Goal: Task Accomplishment & Management: Use online tool/utility

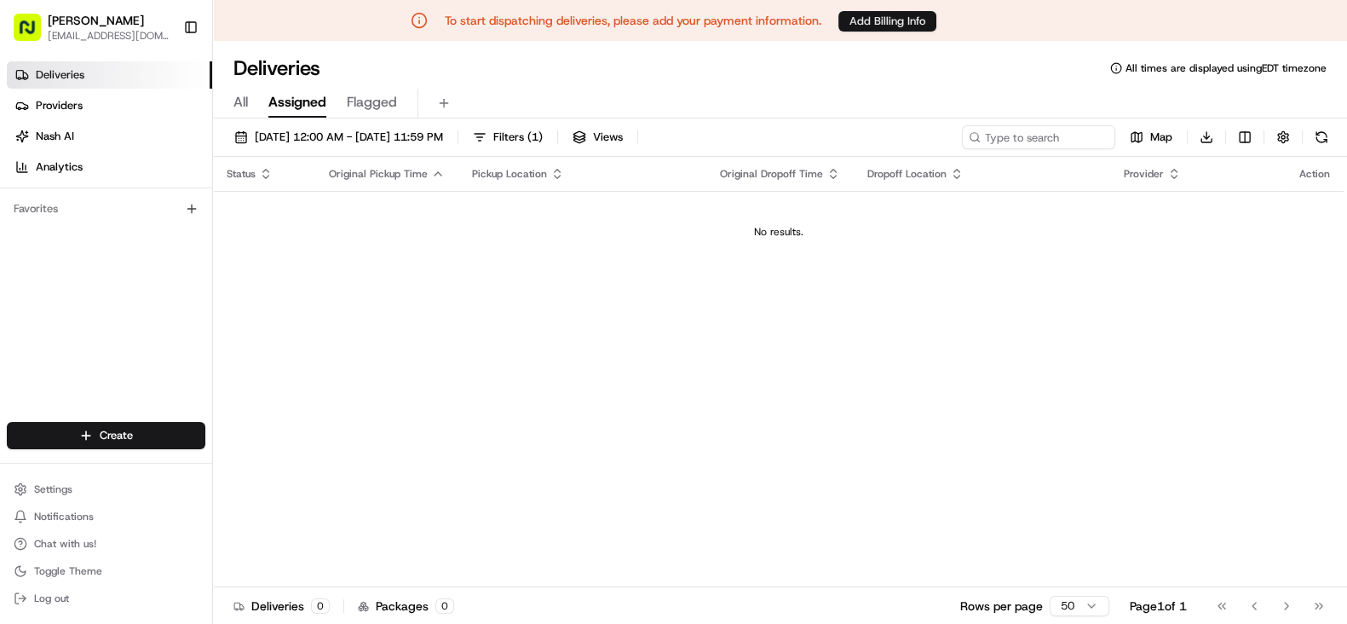
click at [874, 21] on button "Add Billing Info" at bounding box center [887, 21] width 98 height 20
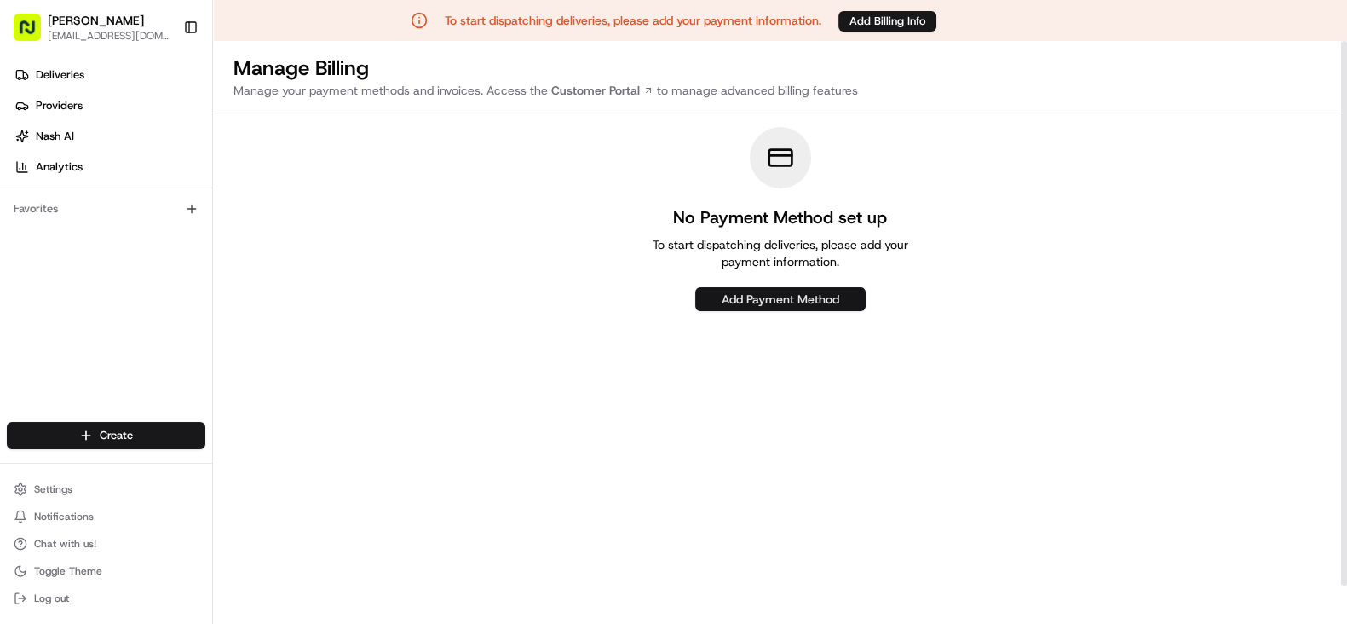
click at [770, 300] on button "Add Payment Method" at bounding box center [780, 299] width 170 height 24
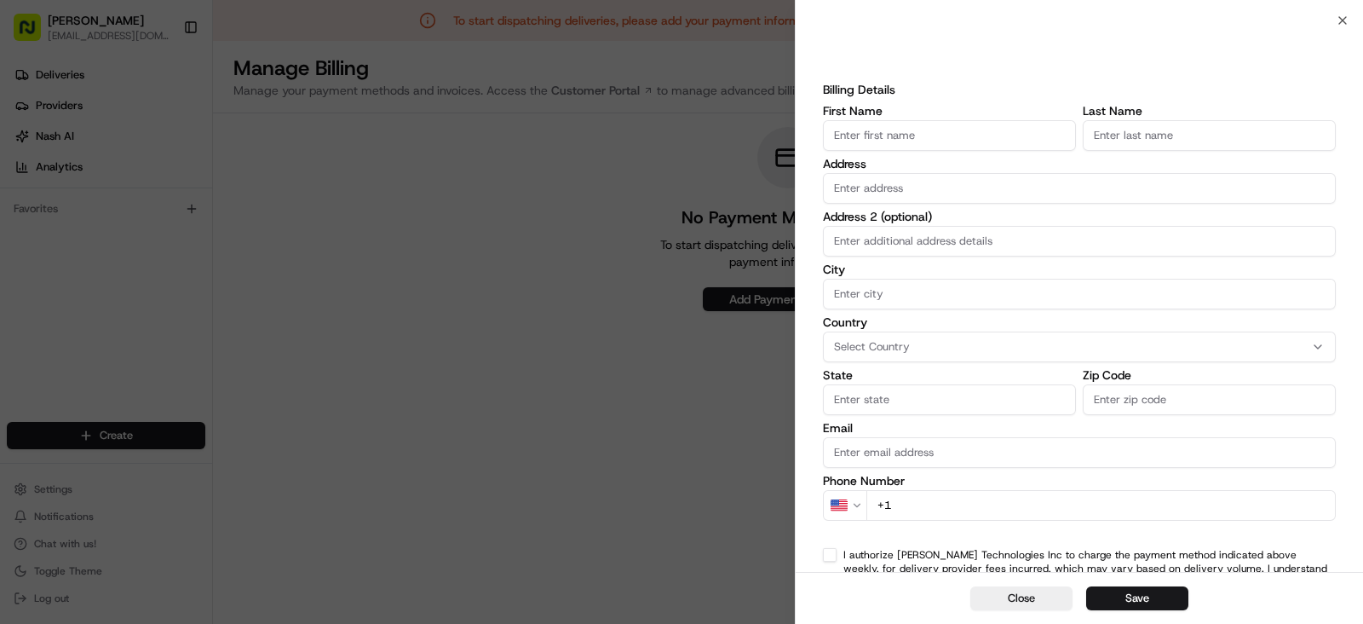
click at [935, 142] on input "First Name" at bounding box center [949, 135] width 253 height 31
click at [976, 136] on input "First Name" at bounding box center [949, 135] width 253 height 31
type input "Satuluri"
type input "Akshay Anand"
type input "Scarborough"
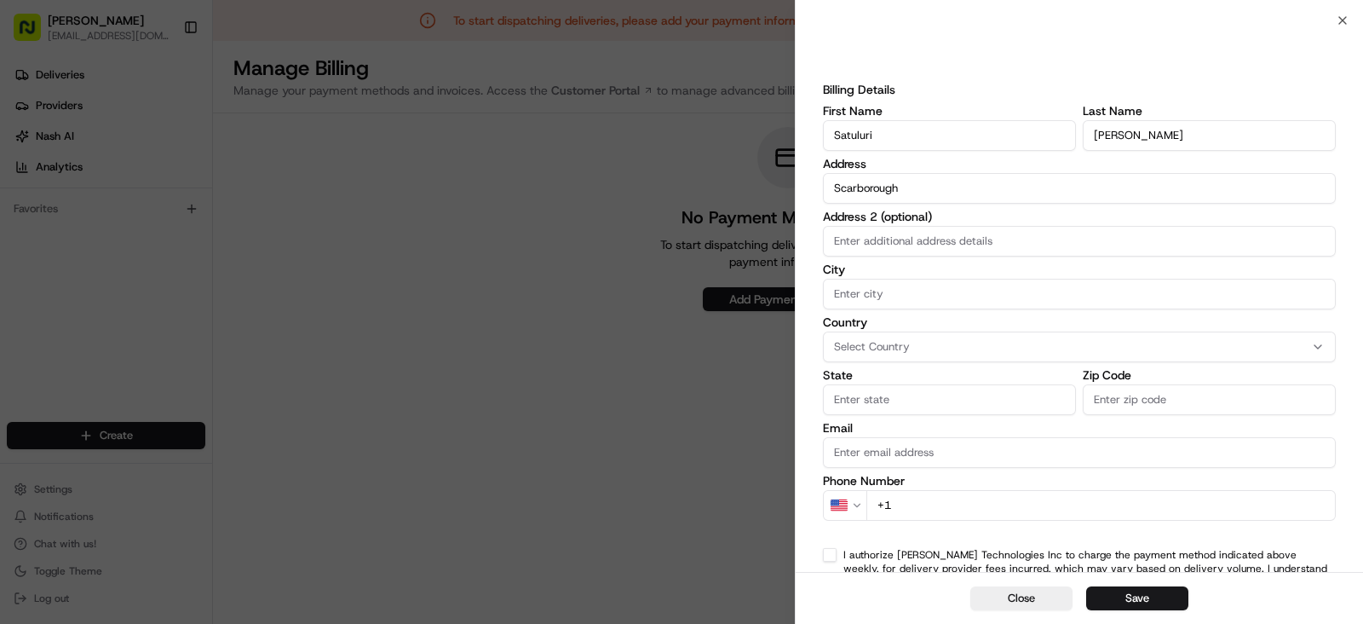
type input "Toronto"
type input "fin_provinceandstates;00000000-0000-0000-0000-000000000000"
type input "M1k 1W7"
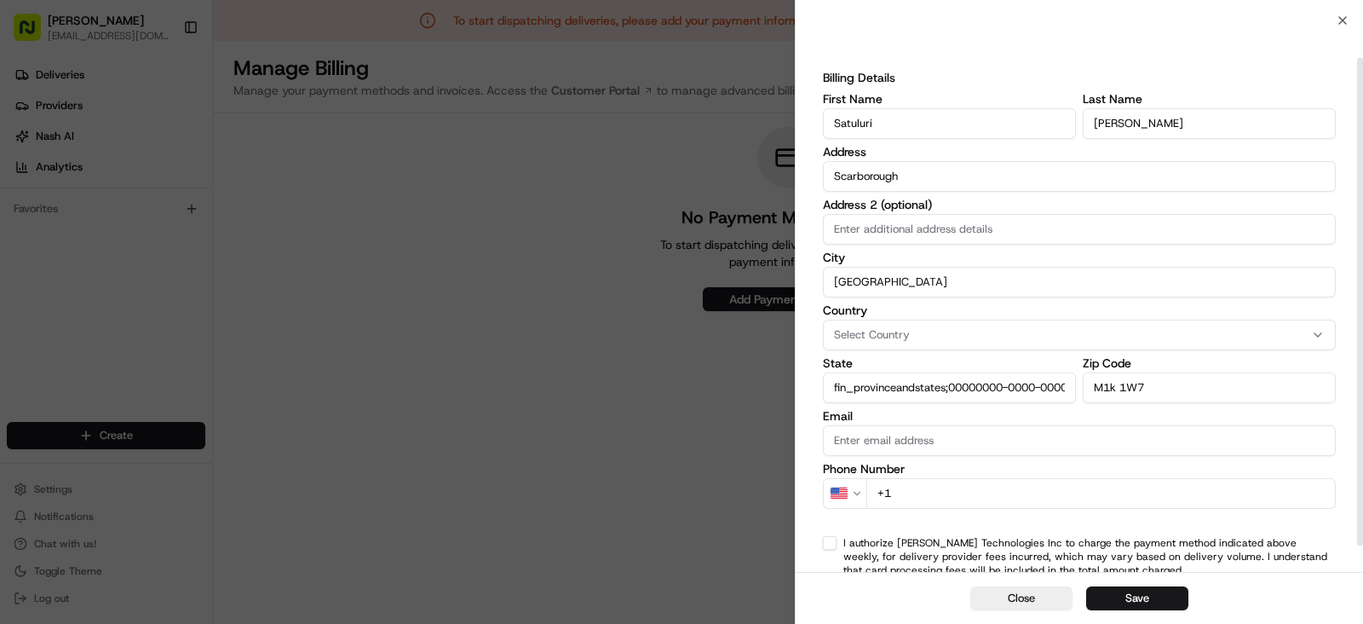
scroll to position [72, 0]
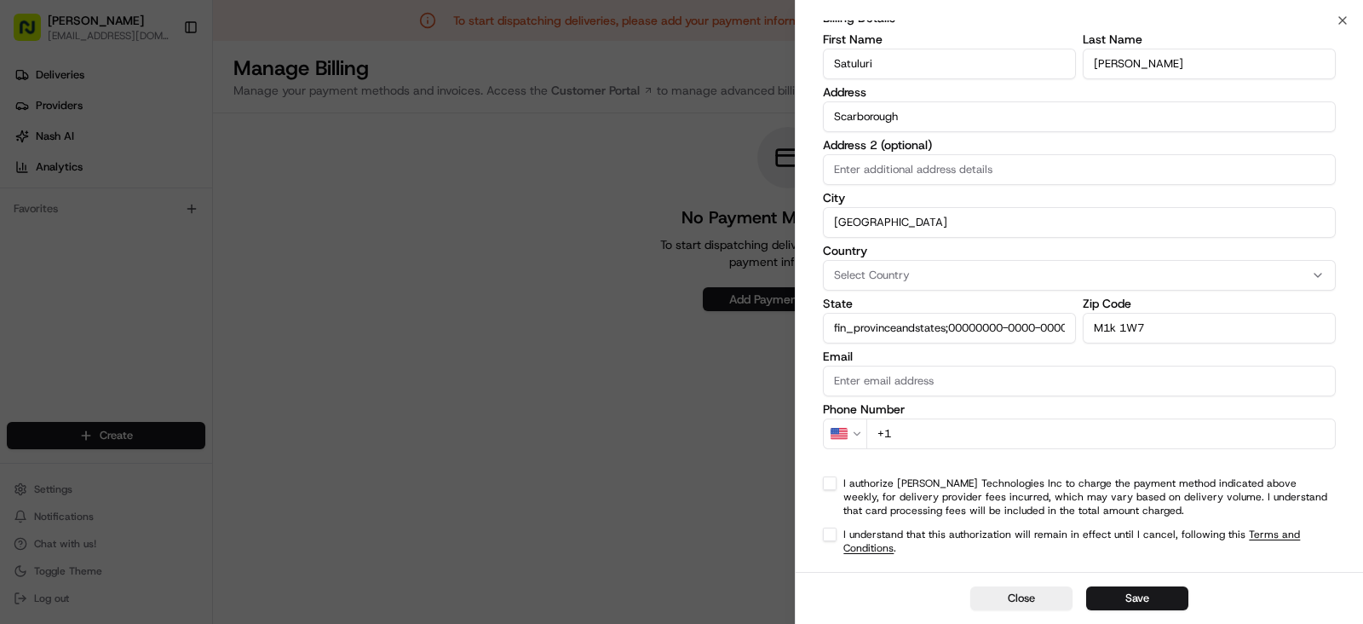
click at [974, 435] on input "+1" at bounding box center [1100, 433] width 469 height 31
type input "+1 416 771 456"
select select "CA"
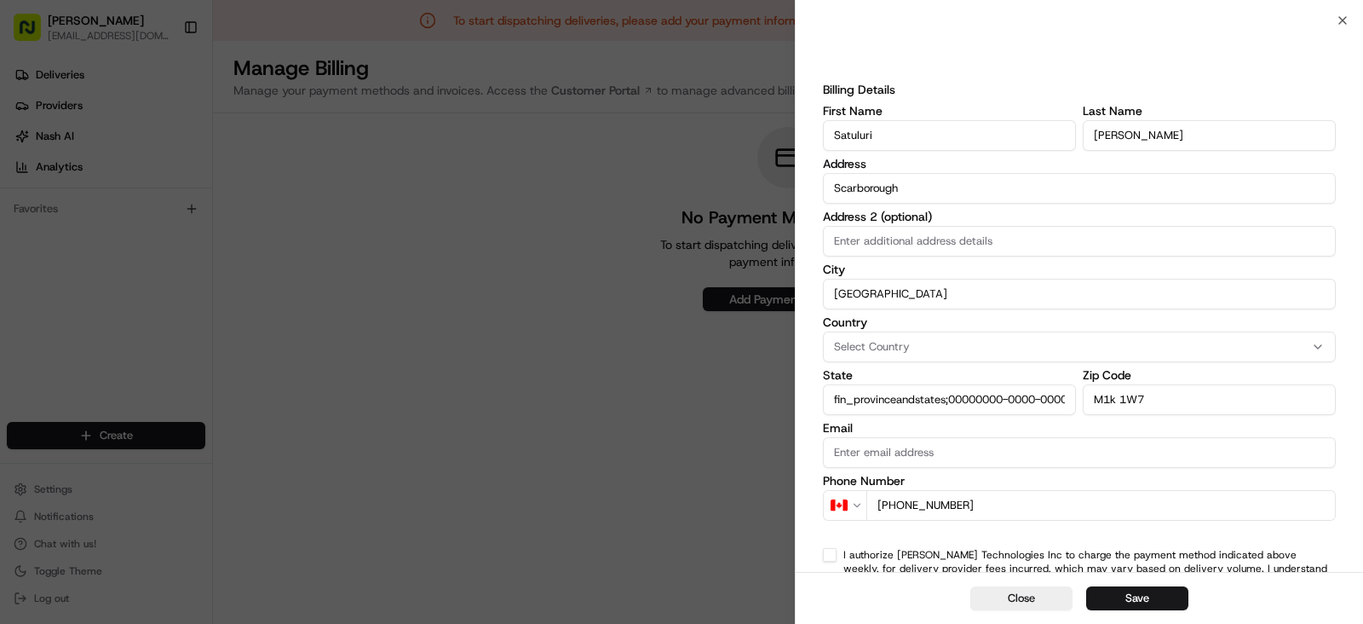
type input "+1 416 771 4563"
click at [912, 353] on div "Select Country" at bounding box center [1079, 346] width 504 height 15
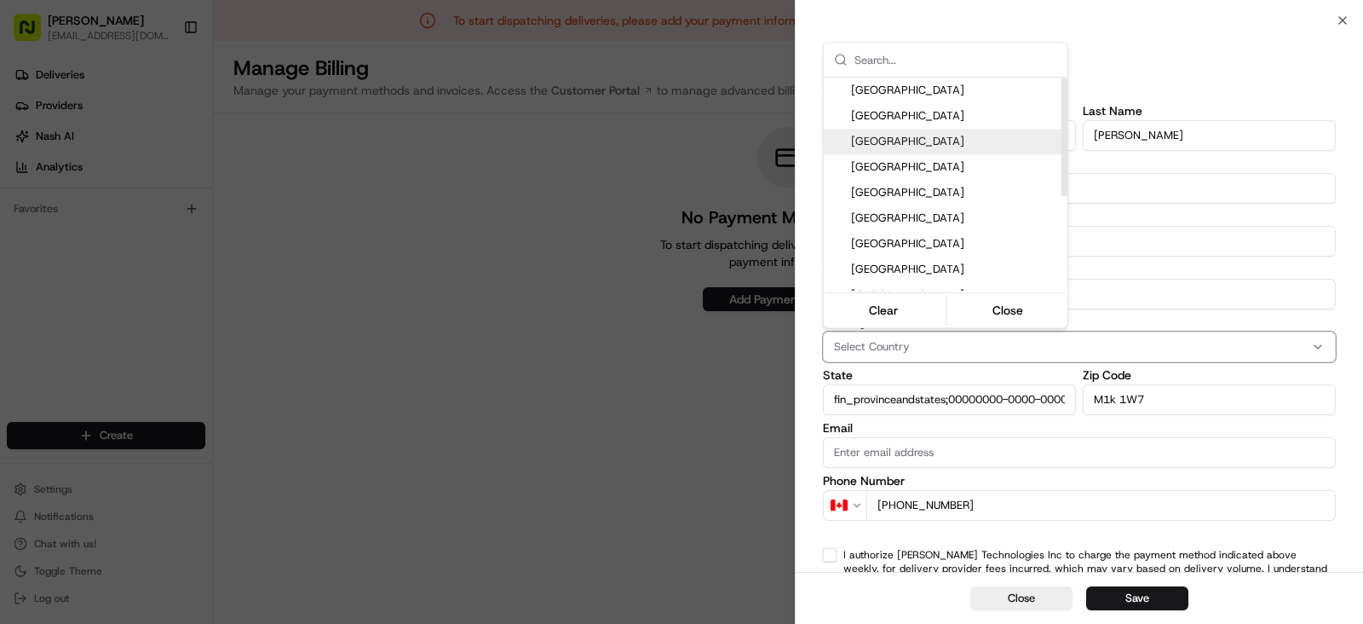
click at [868, 153] on div "United Kingdom" at bounding box center [946, 142] width 244 height 26
click at [879, 167] on span "Canada" at bounding box center [956, 166] width 210 height 15
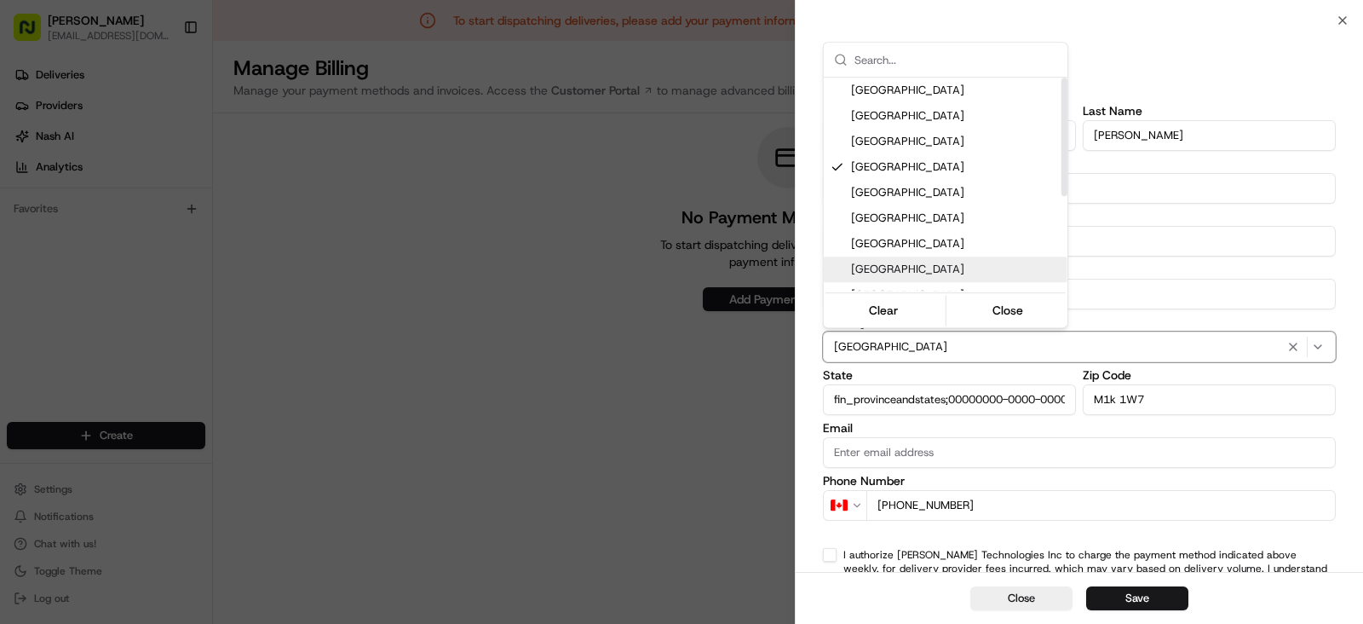
click at [922, 400] on div at bounding box center [681, 312] width 1363 height 624
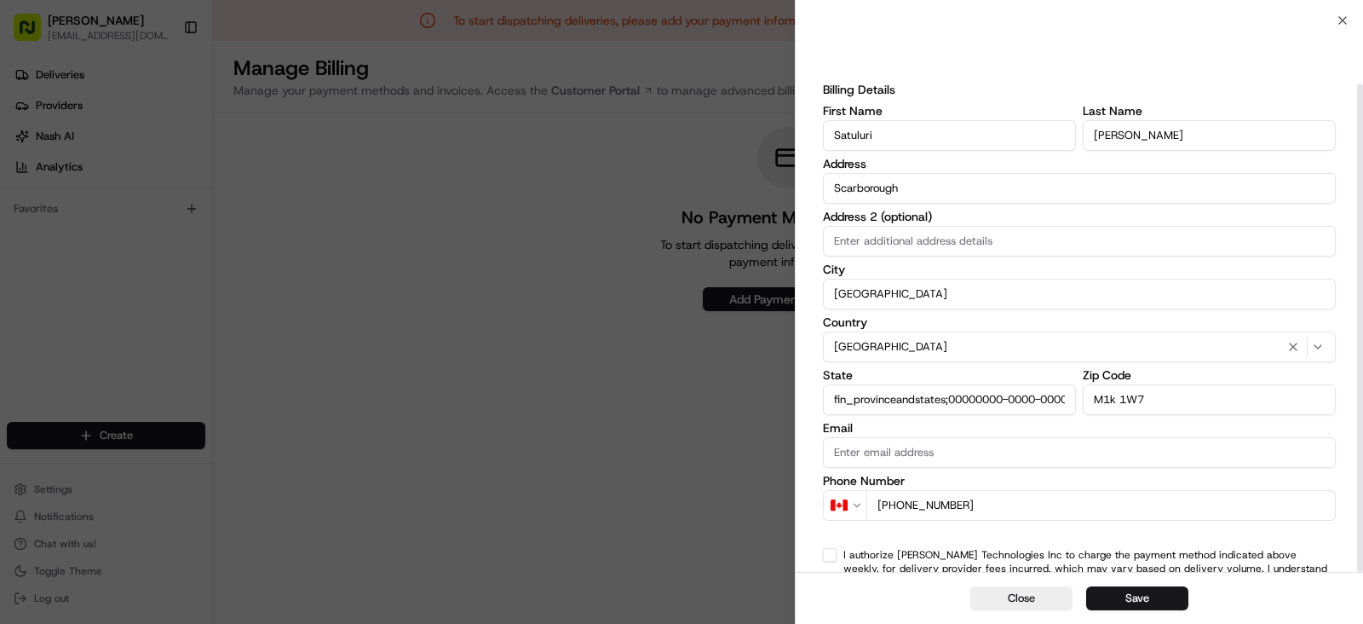
scroll to position [72, 0]
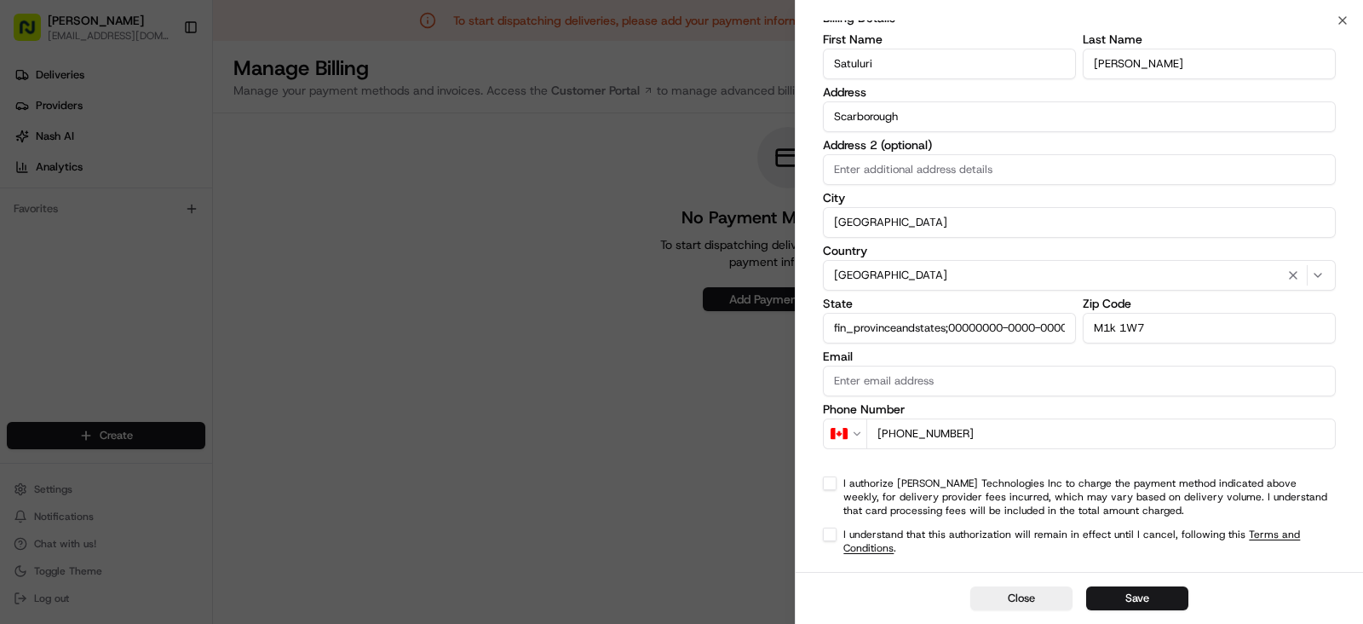
click at [1027, 331] on input "fin_provinceandstates;00000000-0000-0000-0000-000000000000" at bounding box center [949, 328] width 253 height 31
type input "On"
click at [832, 483] on button "I authorize Nash Technologies Inc to charge the payment method indicated above …" at bounding box center [830, 483] width 14 height 14
click at [832, 531] on button "I understand that this authorization will remain in effect until I cancel, foll…" at bounding box center [830, 534] width 14 height 14
click at [1128, 604] on button "Save" at bounding box center [1137, 598] width 102 height 24
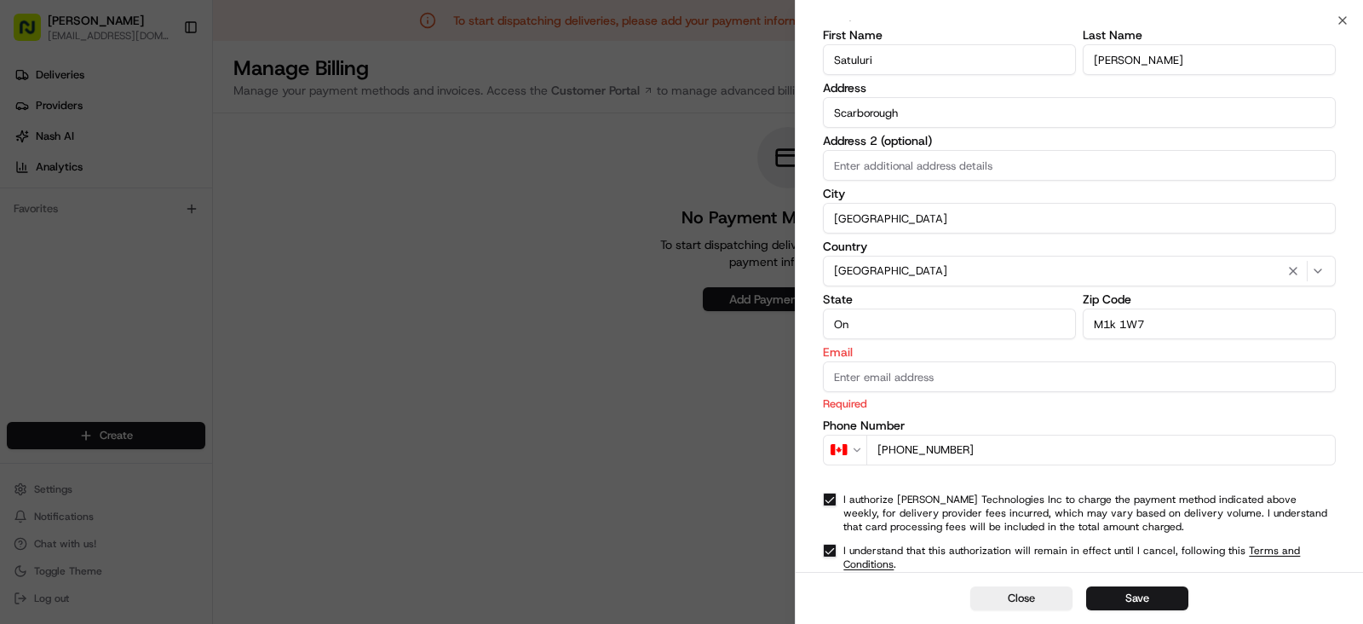
scroll to position [249, 0]
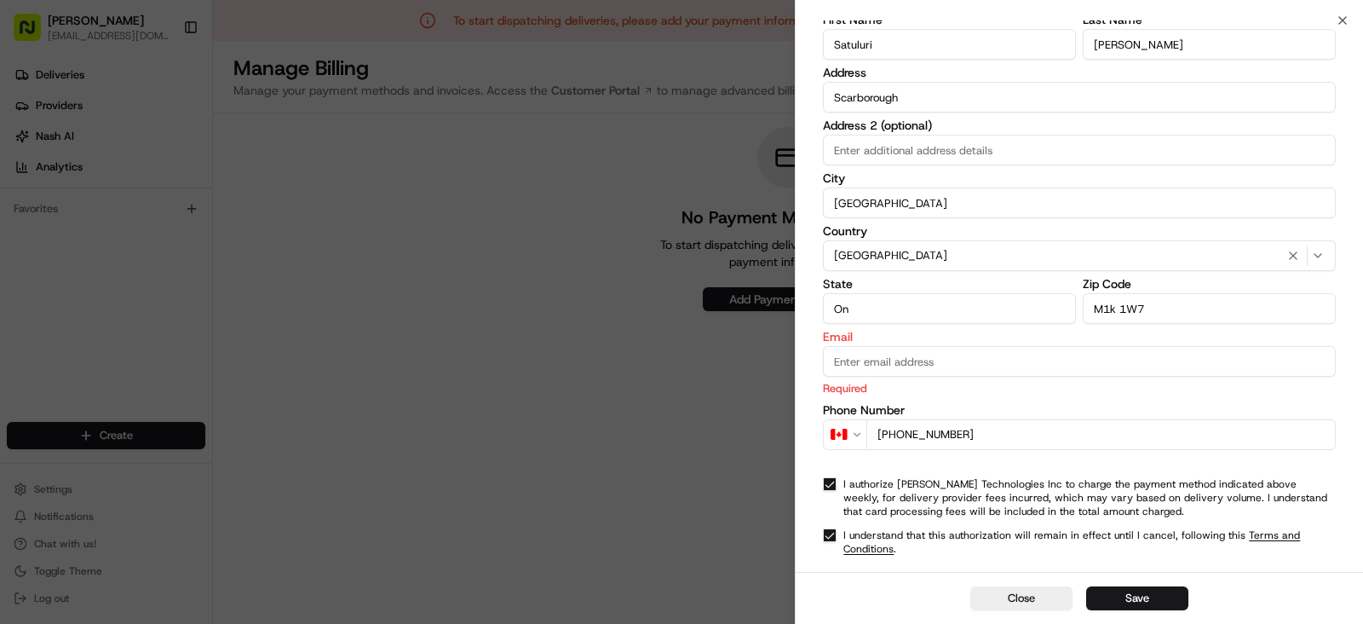
click at [1000, 362] on input "Email" at bounding box center [1079, 361] width 513 height 31
type input "[EMAIL_ADDRESS][DOMAIN_NAME]"
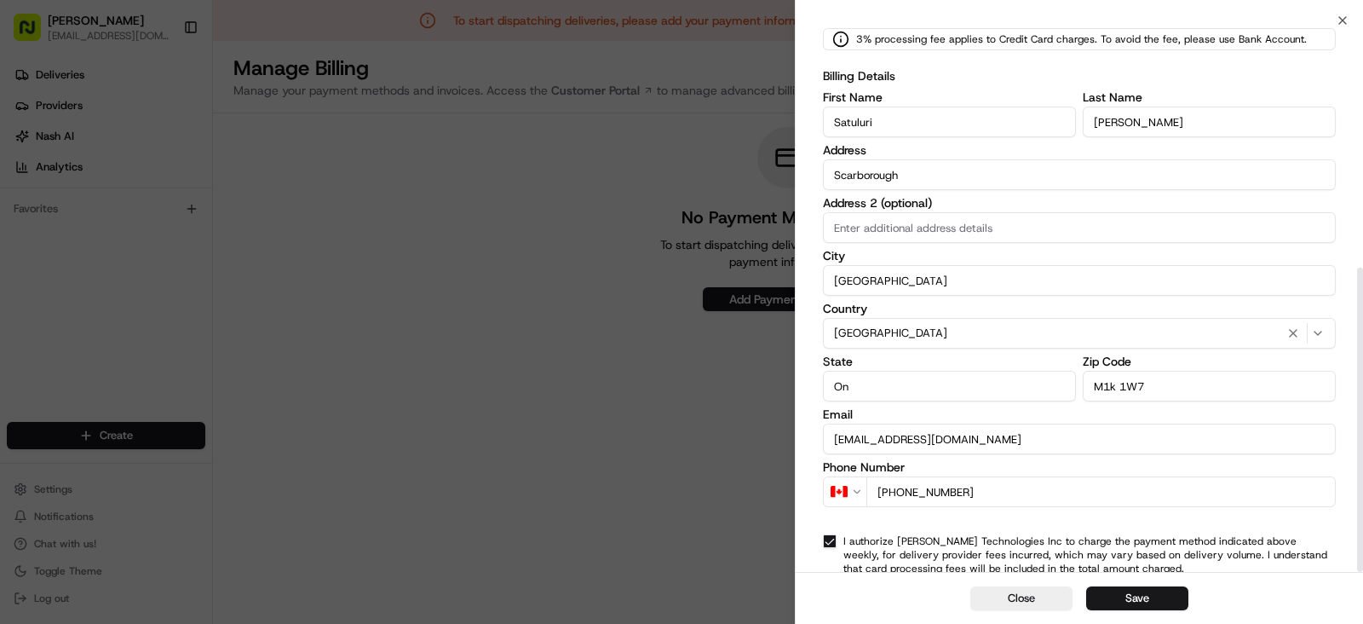
scroll to position [447, 0]
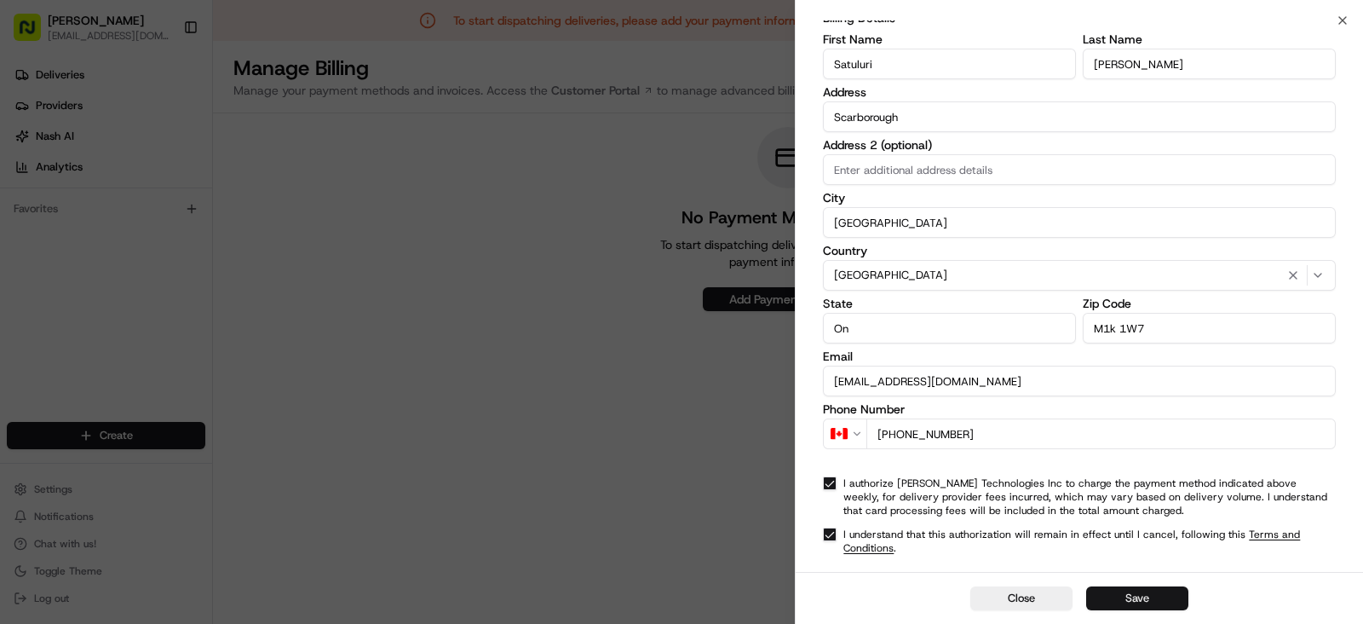
click at [1145, 598] on button "Save" at bounding box center [1137, 598] width 102 height 24
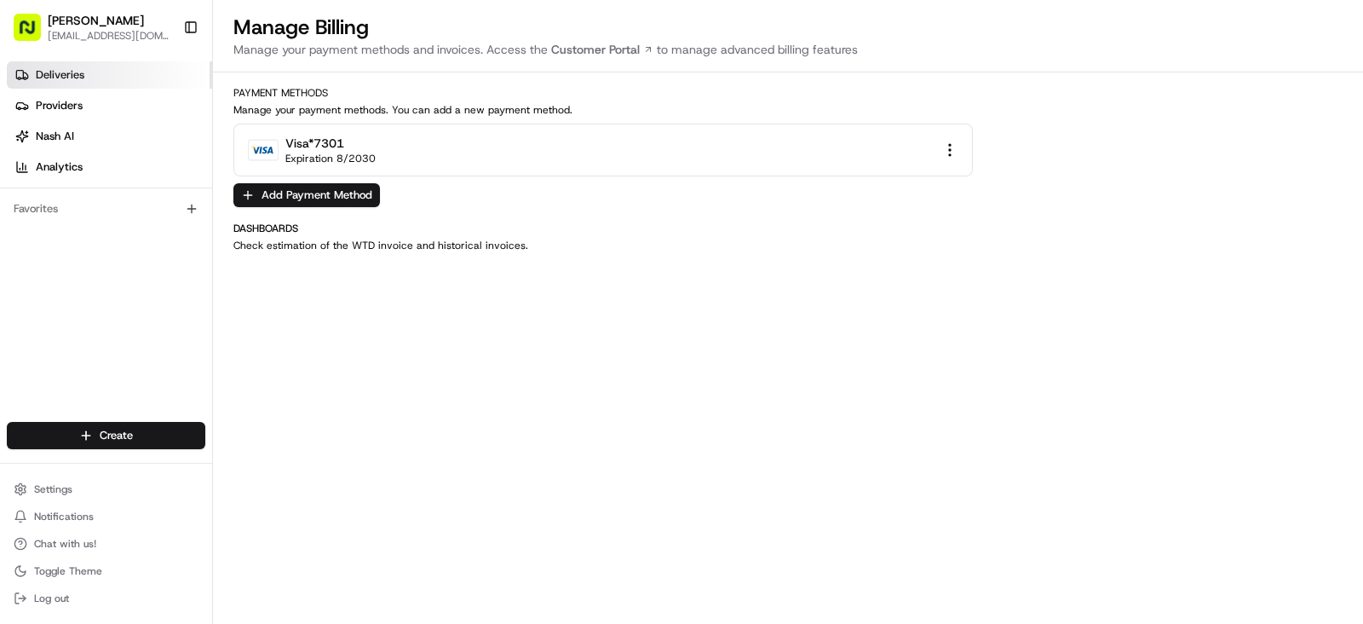
click at [78, 73] on span "Deliveries" at bounding box center [60, 74] width 49 height 15
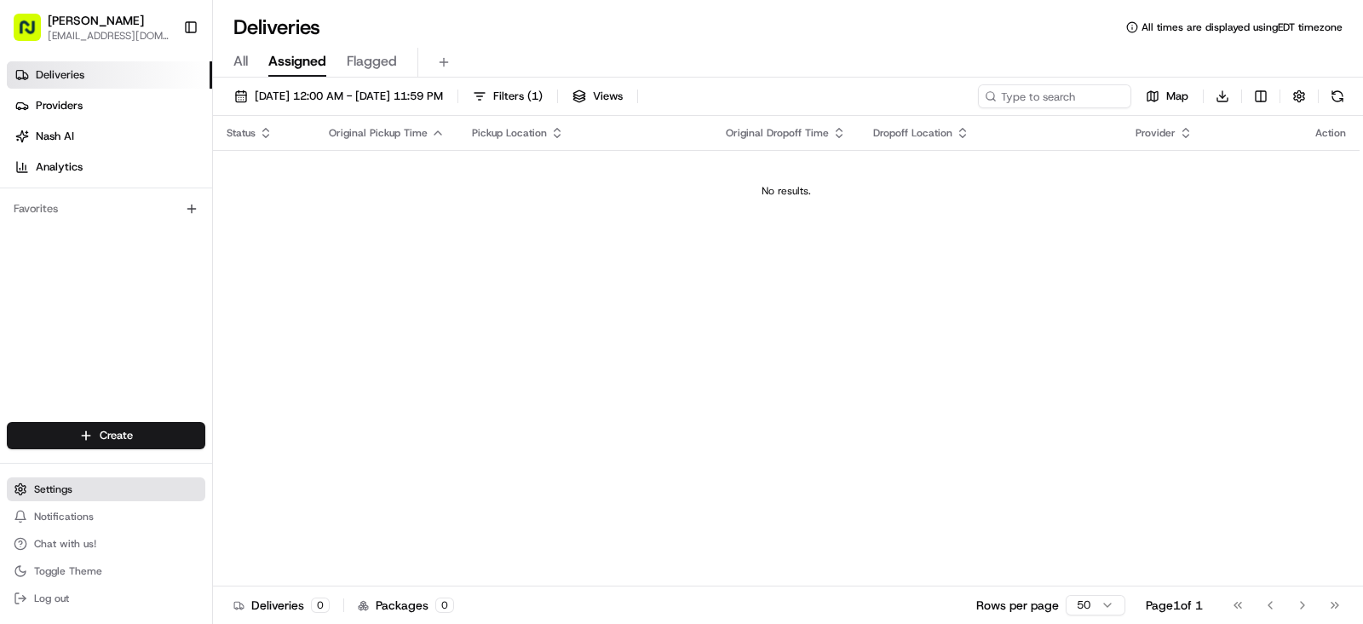
click at [142, 480] on button "Settings" at bounding box center [106, 489] width 199 height 24
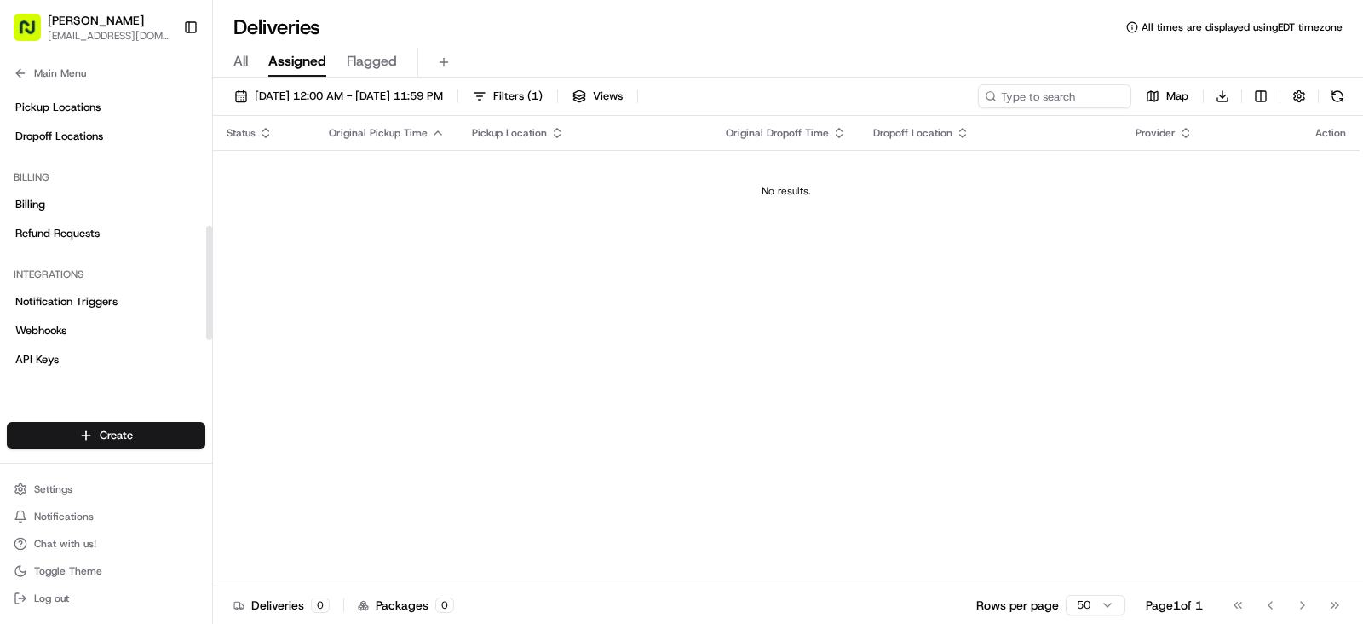
scroll to position [416, 0]
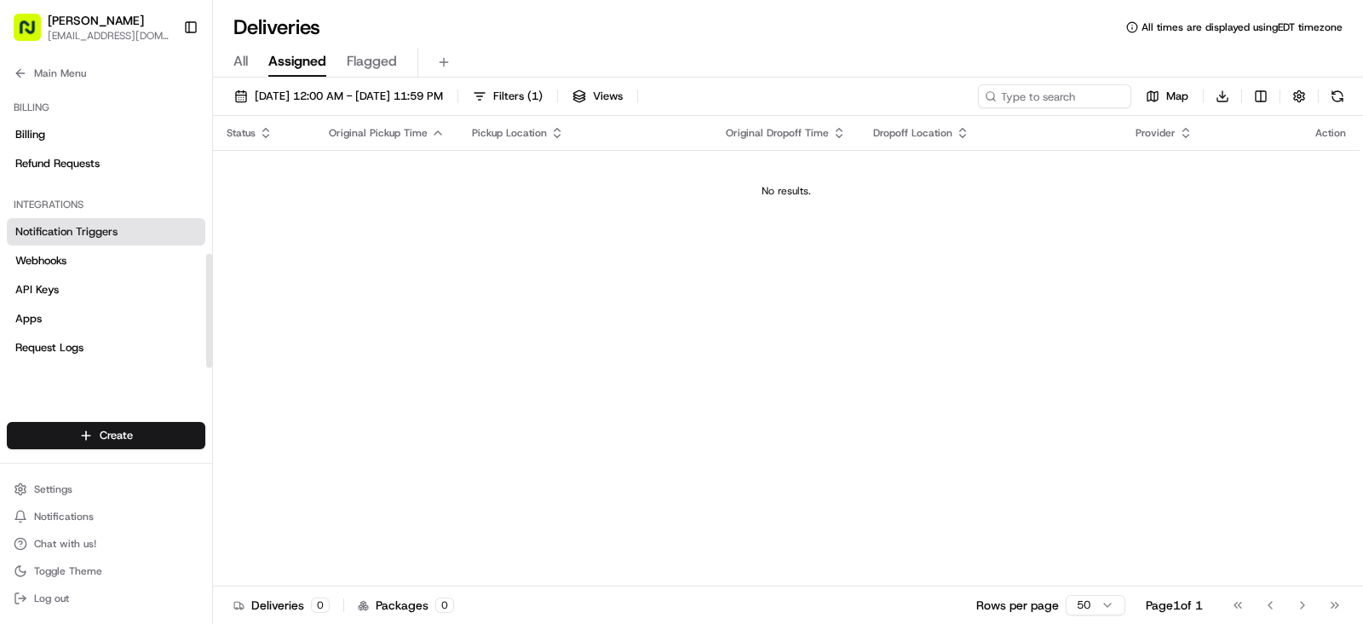
click at [132, 234] on link "Notification Triggers" at bounding box center [106, 231] width 199 height 27
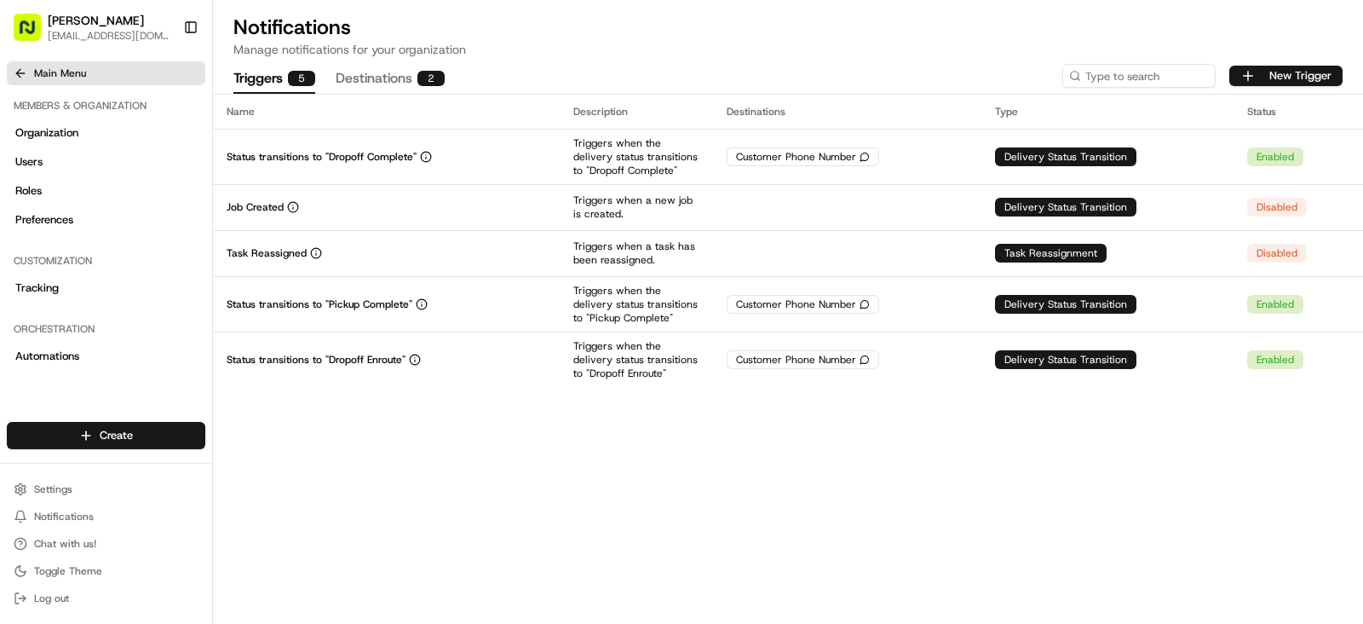
click at [14, 74] on icon at bounding box center [21, 73] width 14 height 14
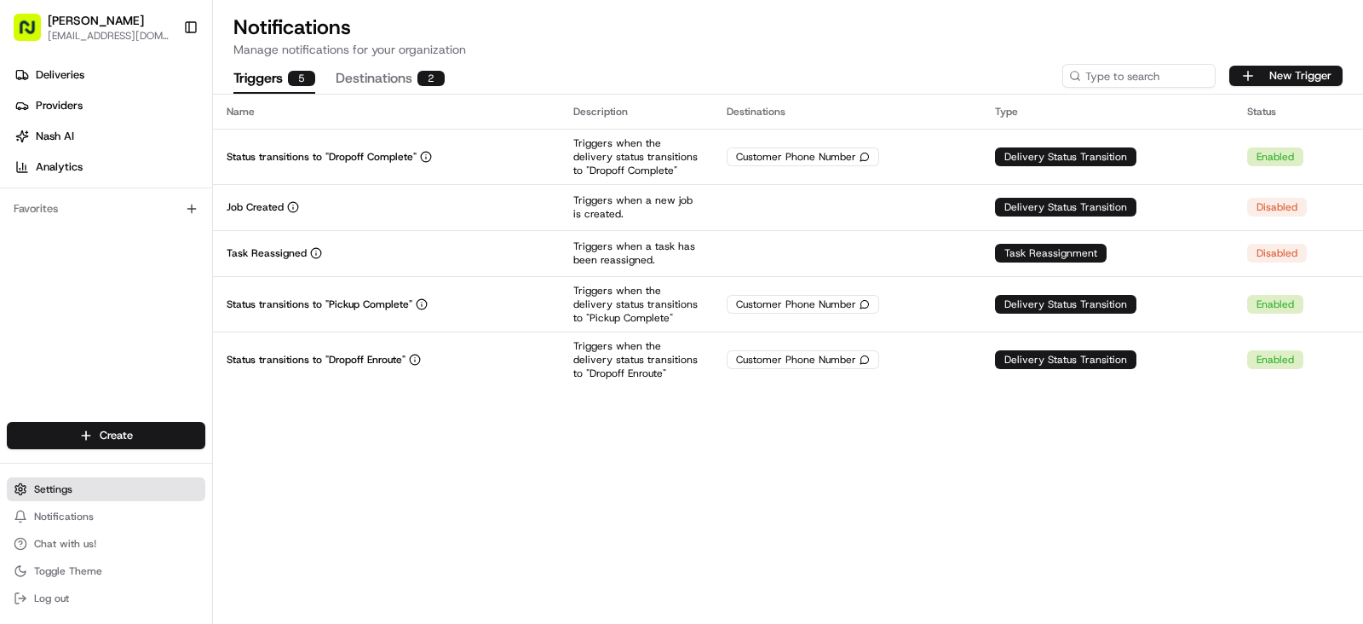
click at [108, 489] on button "Settings" at bounding box center [106, 489] width 199 height 24
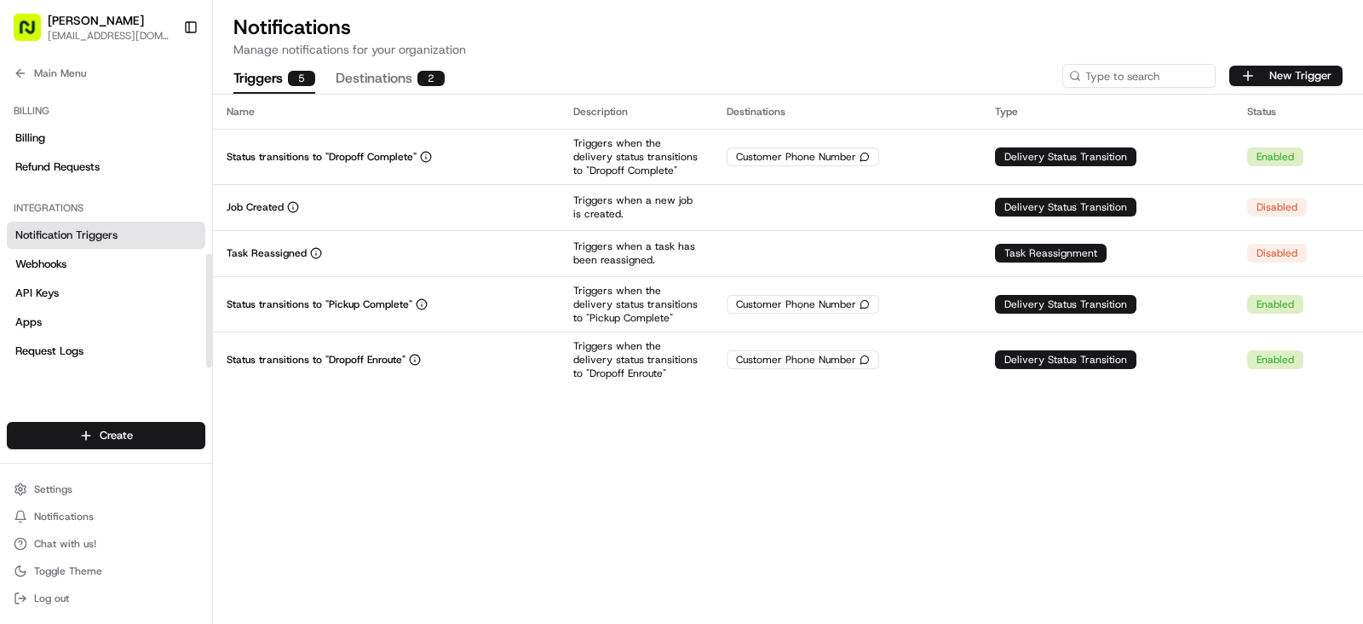
scroll to position [416, 0]
click at [153, 325] on link "Apps" at bounding box center [106, 318] width 199 height 27
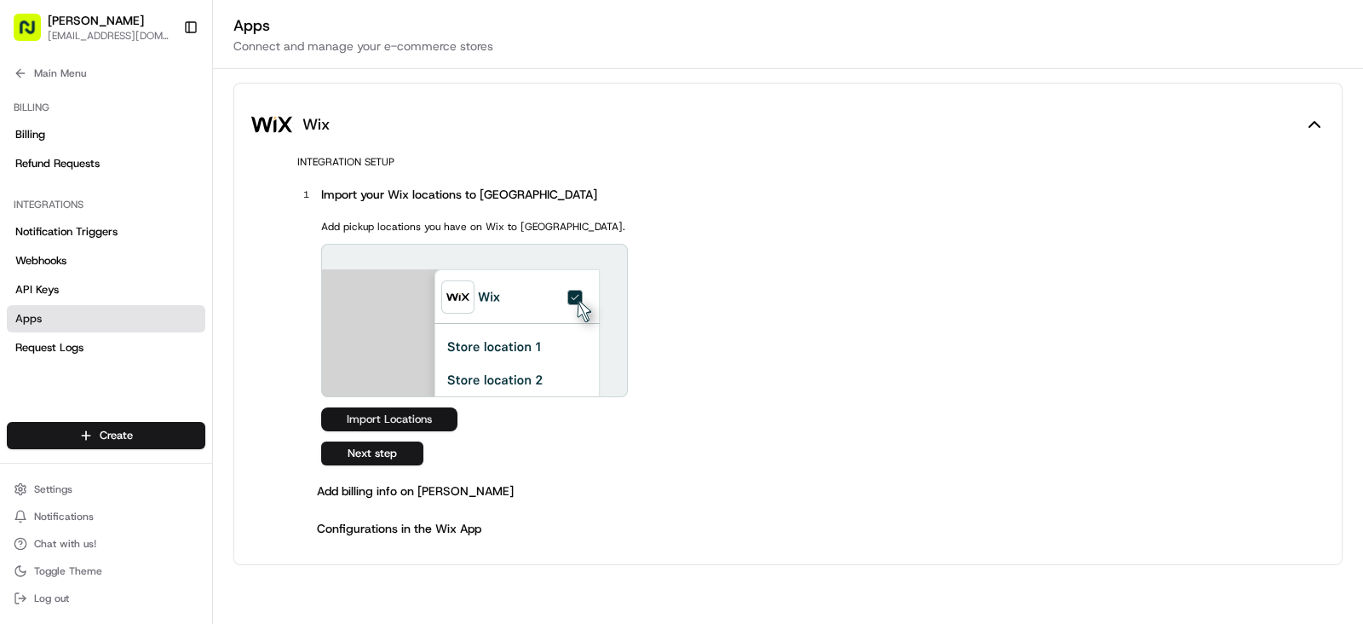
click at [367, 423] on button "Import Locations" at bounding box center [389, 419] width 136 height 24
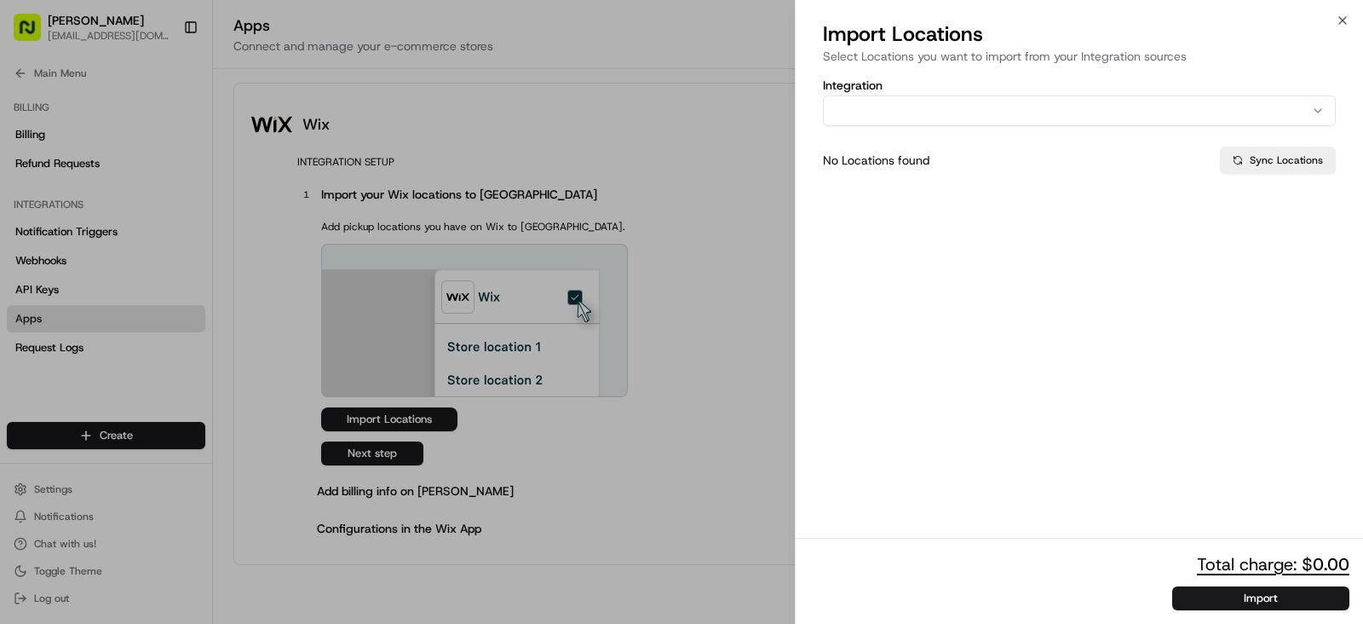
click at [1183, 115] on div "Integration No Locations found Sync Locations" at bounding box center [1079, 124] width 513 height 99
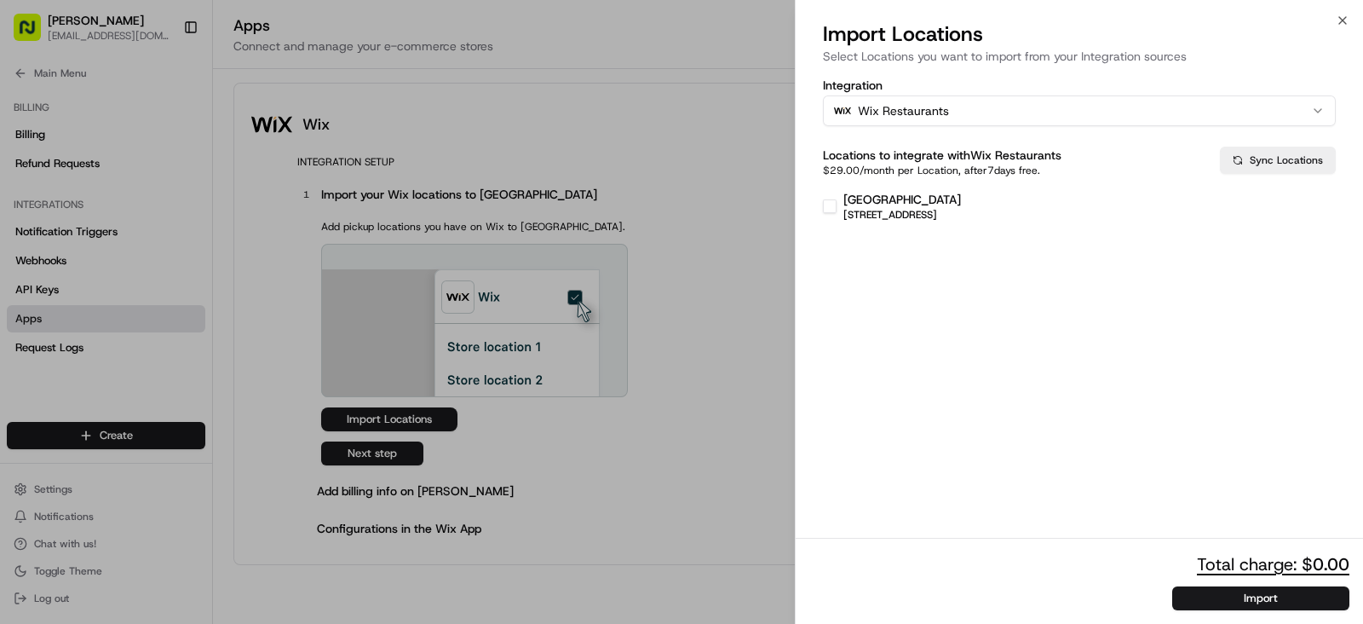
click at [830, 205] on button "Yonge Street 2590 Yonge St, Toronto, ON M4P 2J3, Canada" at bounding box center [830, 206] width 14 height 14
click at [1212, 593] on button "Import" at bounding box center [1260, 598] width 177 height 24
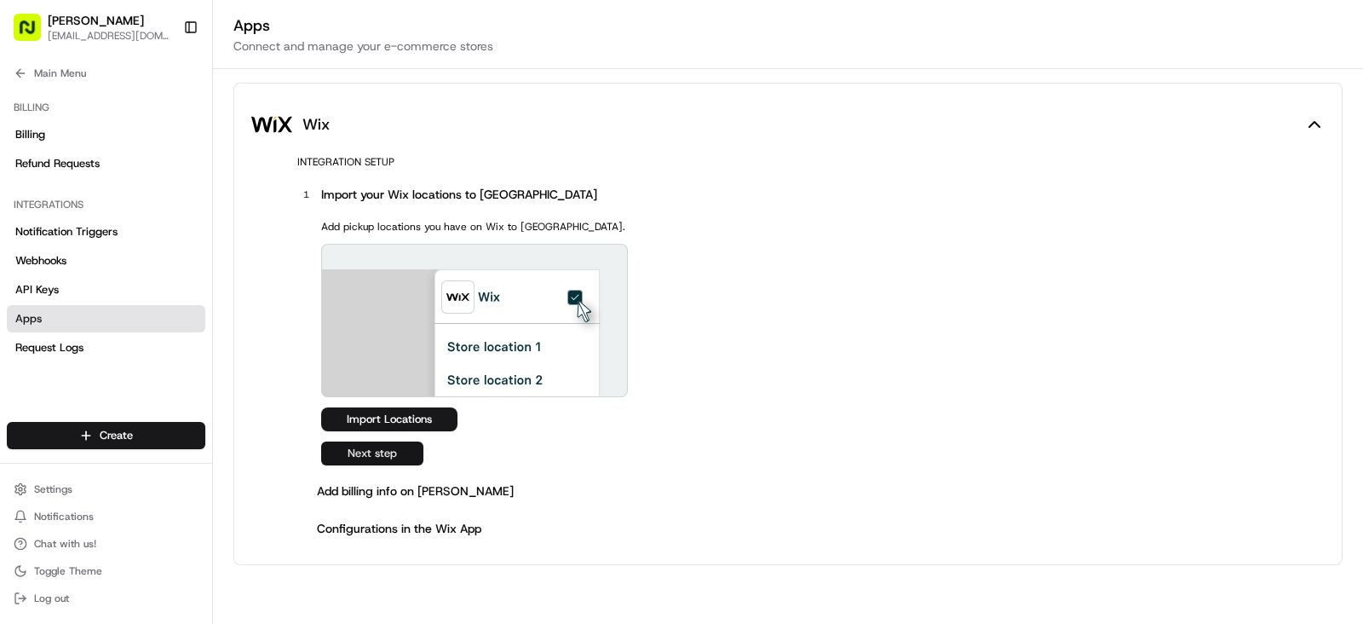
click at [400, 454] on button "Next step" at bounding box center [372, 453] width 102 height 24
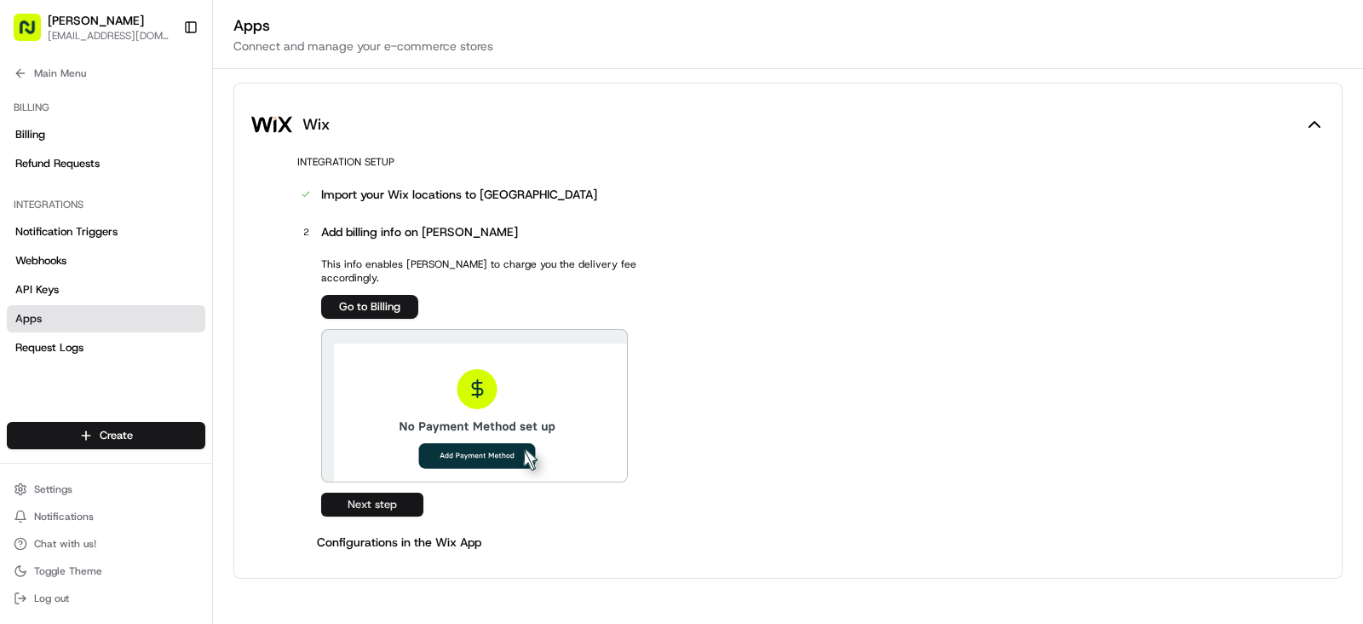
click at [385, 492] on button "Next step" at bounding box center [372, 504] width 102 height 24
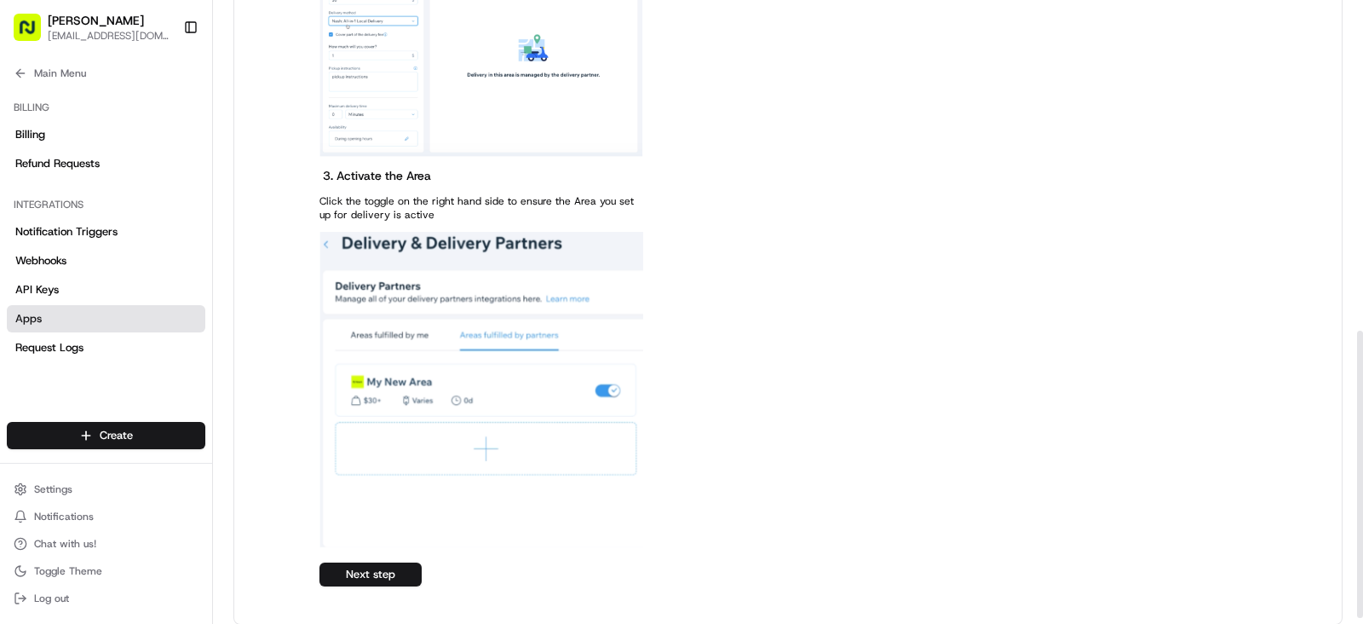
scroll to position [730, 0]
click at [383, 565] on button "Next step" at bounding box center [371, 574] width 102 height 24
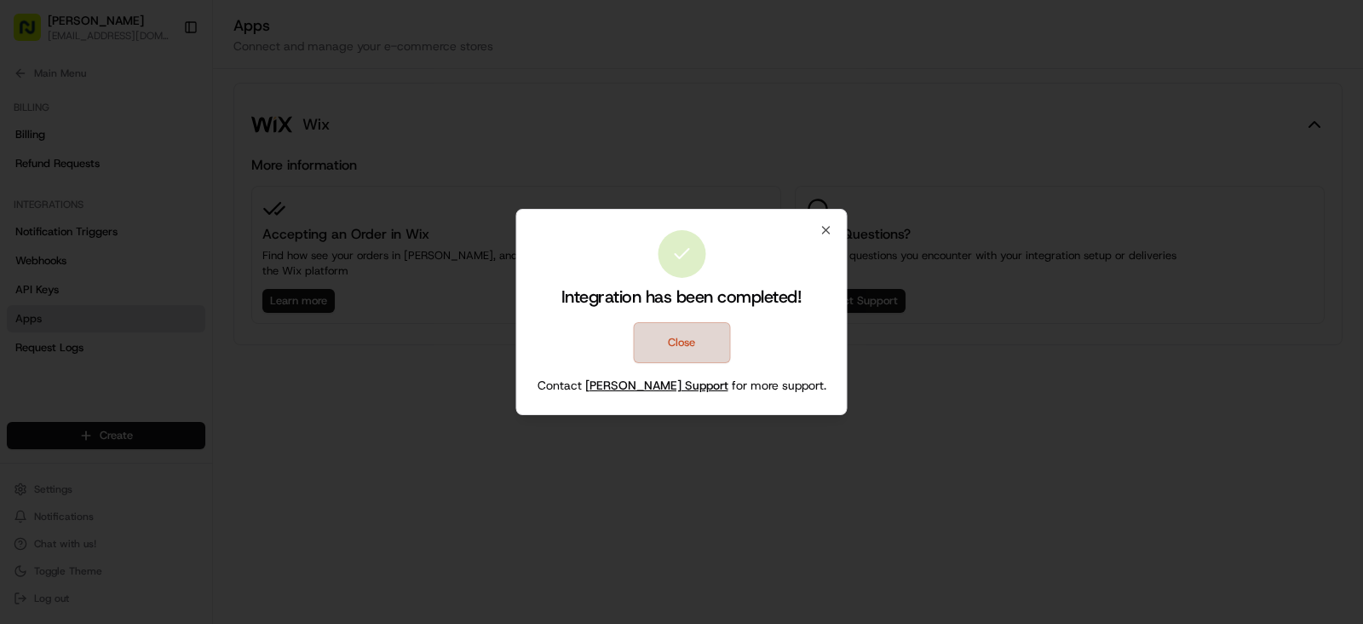
click at [676, 347] on button "Close" at bounding box center [681, 342] width 97 height 41
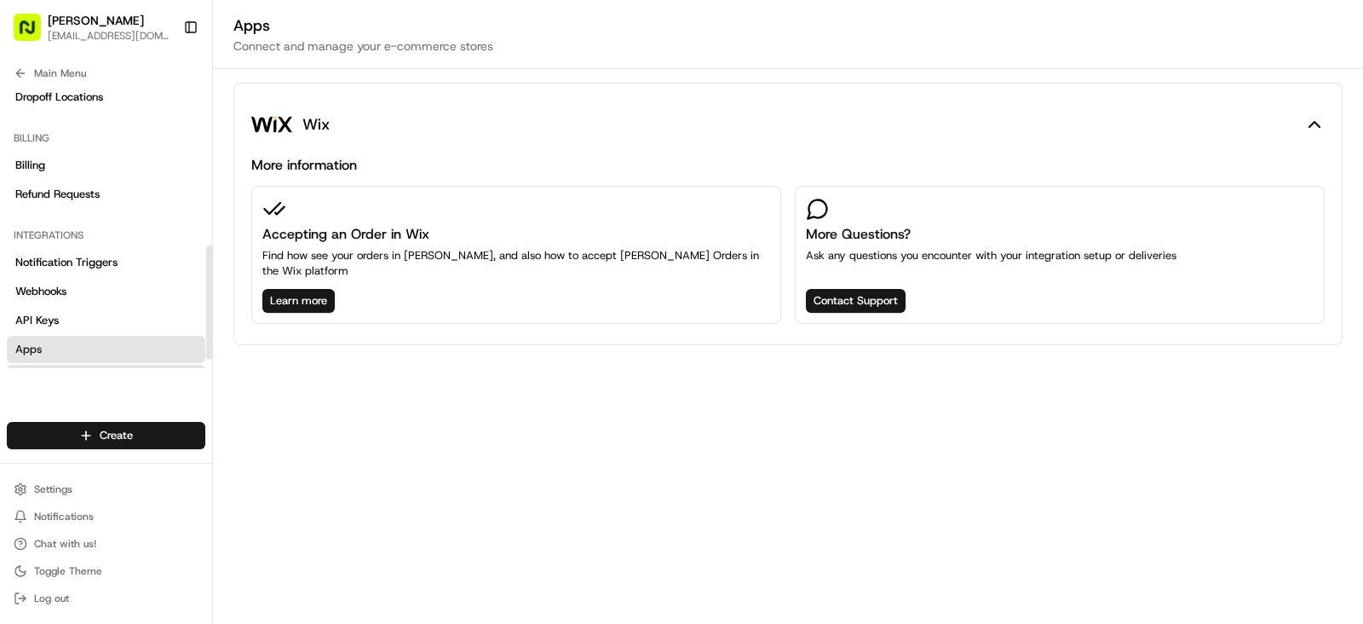
scroll to position [416, 0]
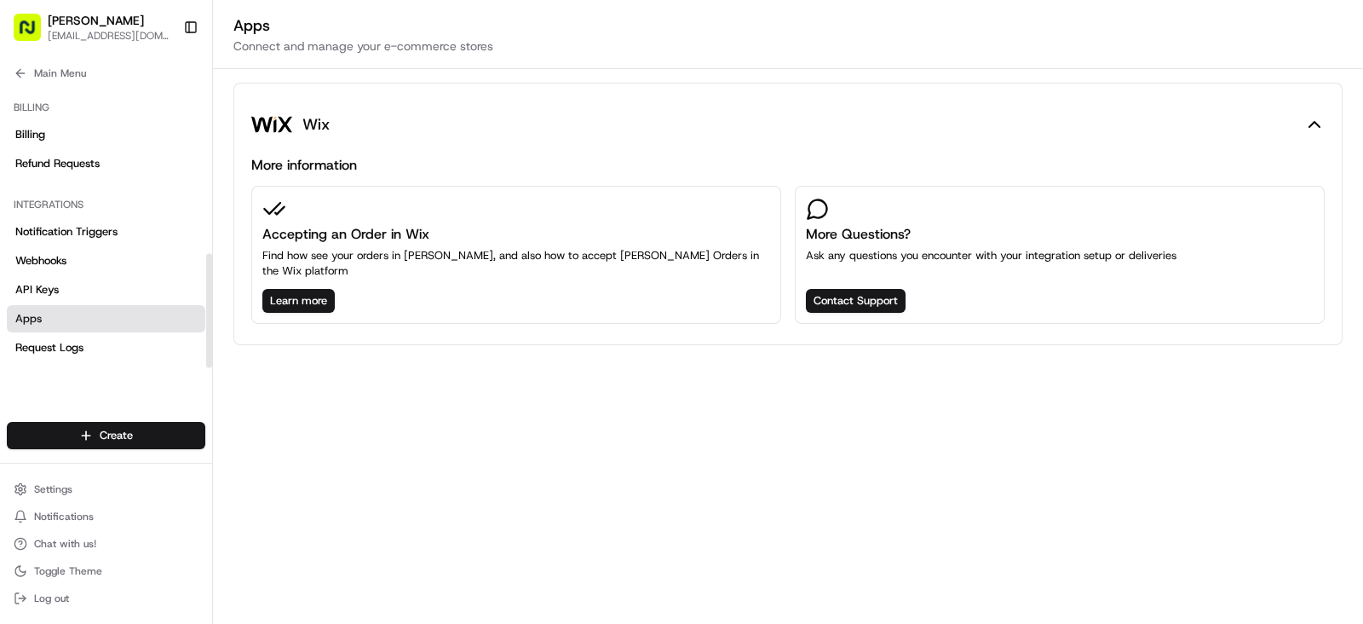
click at [37, 315] on span "Apps" at bounding box center [28, 318] width 26 height 15
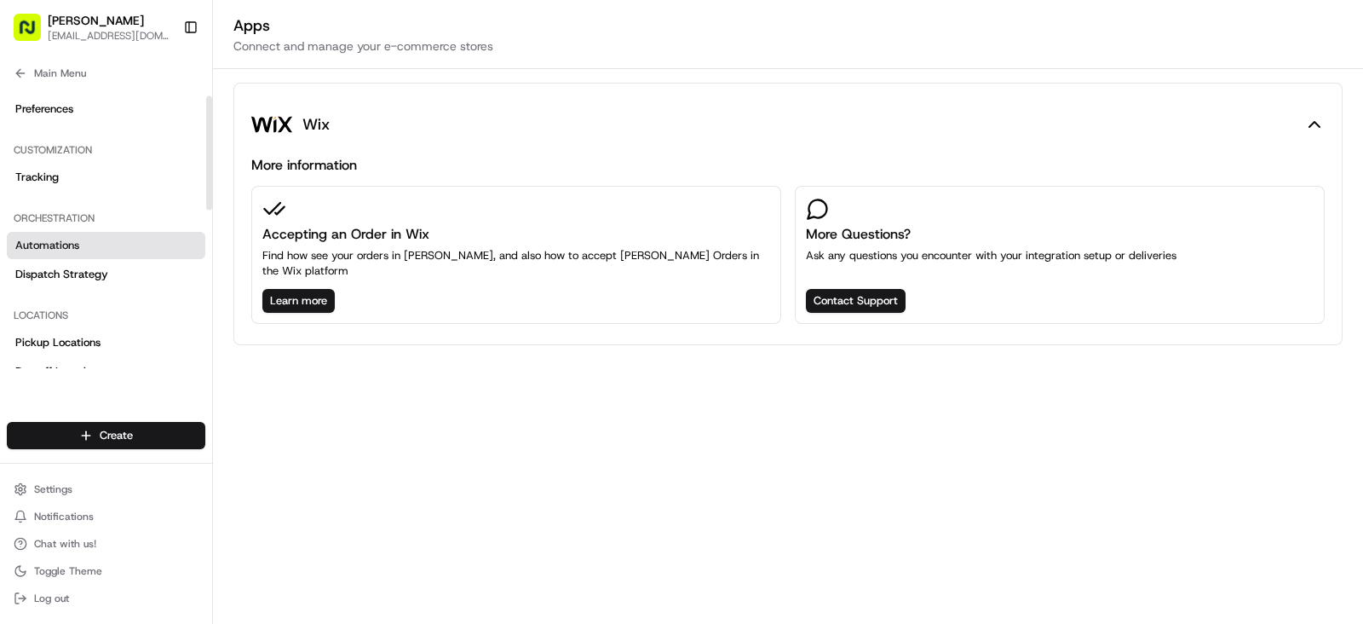
scroll to position [0, 0]
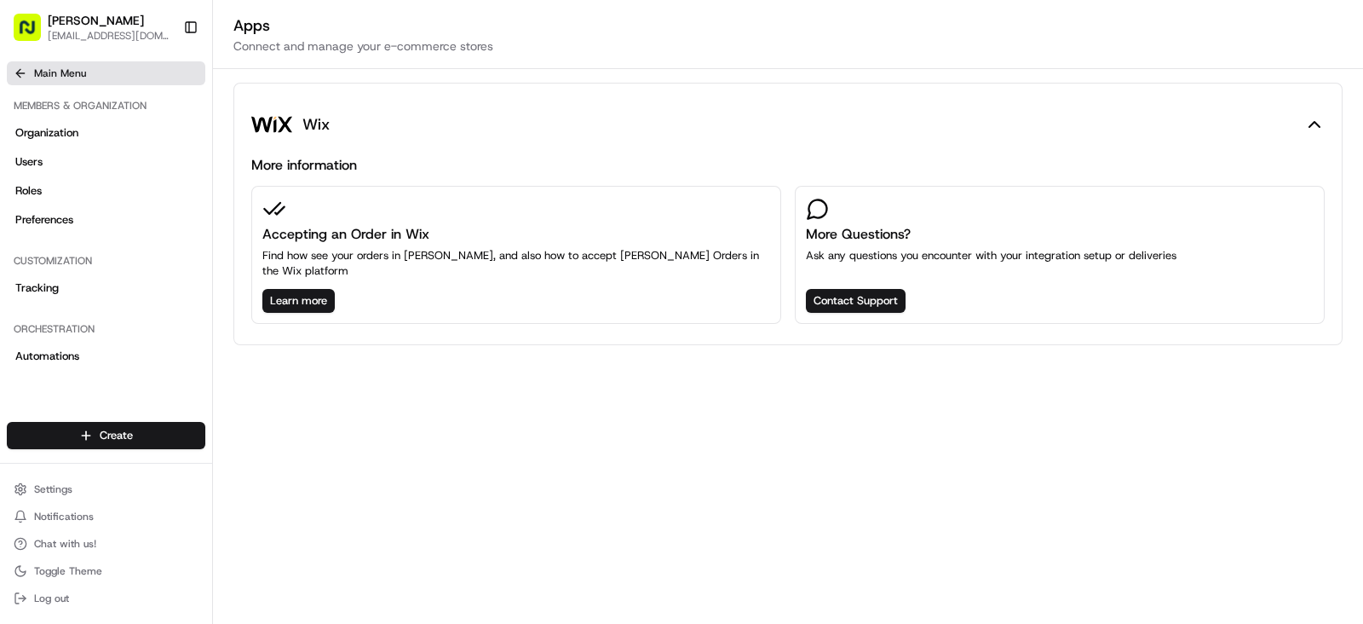
click at [19, 75] on icon at bounding box center [18, 73] width 4 height 8
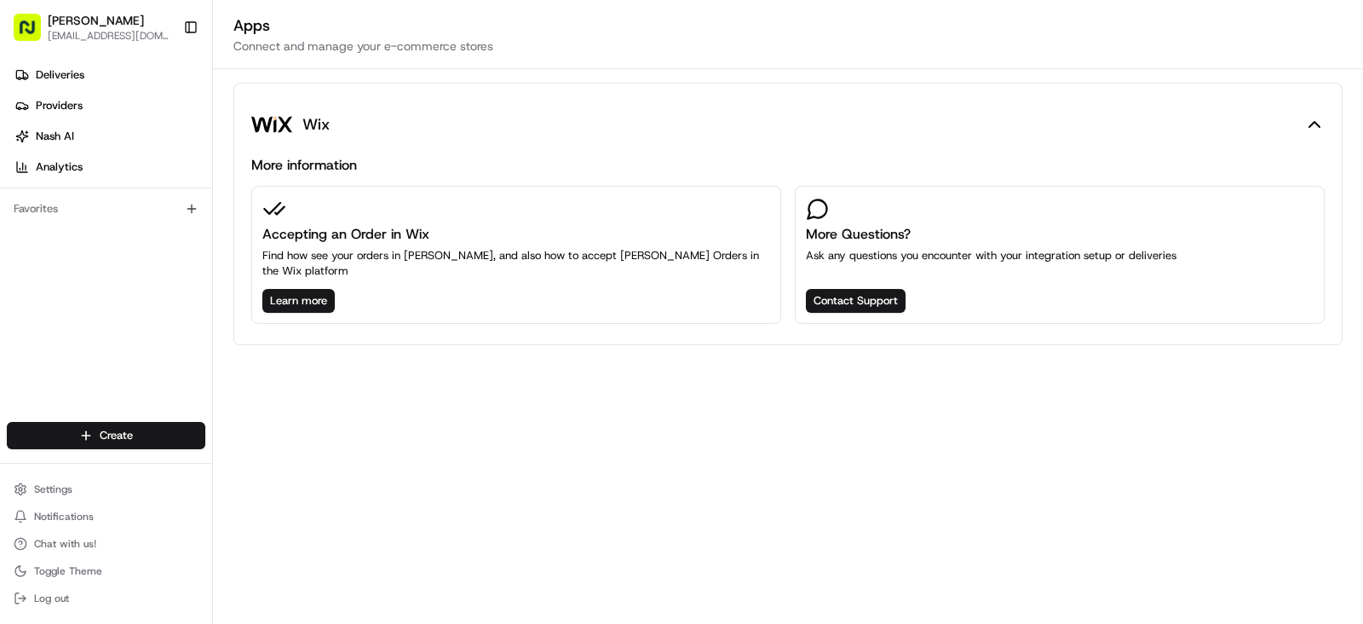
click at [51, 29] on span "[EMAIL_ADDRESS][DOMAIN_NAME]" at bounding box center [109, 36] width 122 height 14
click at [94, 80] on link "Deliveries" at bounding box center [109, 74] width 205 height 27
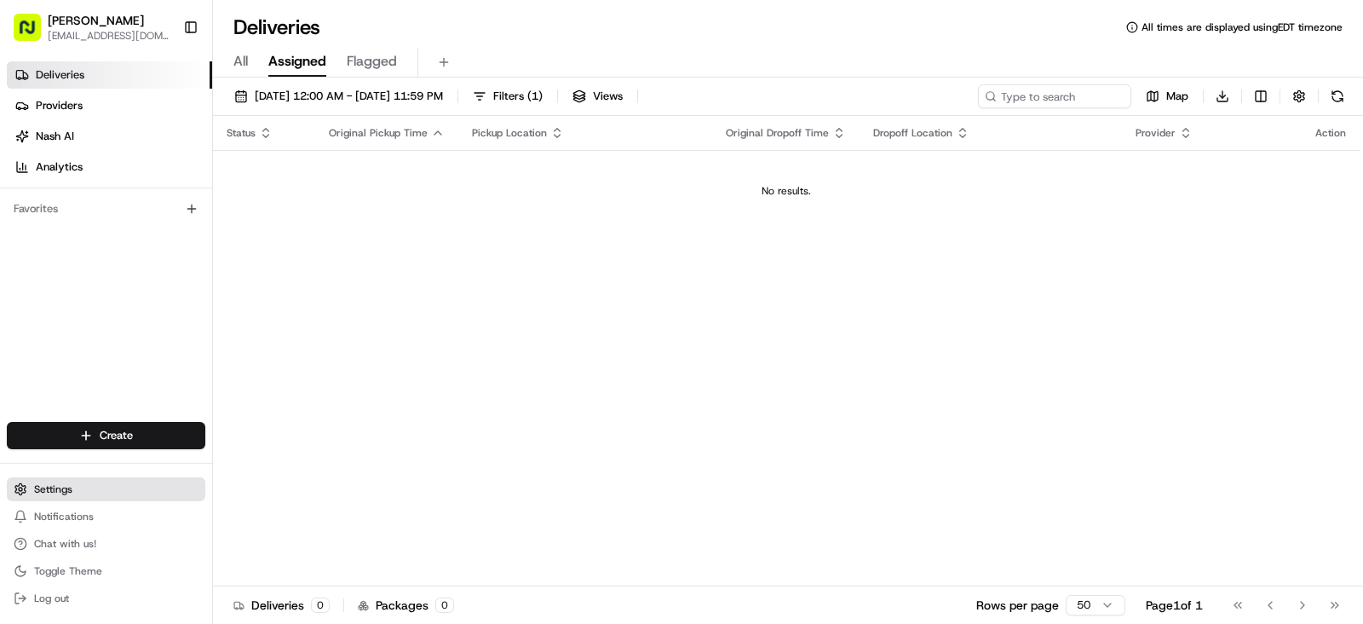
click at [54, 496] on button "Settings" at bounding box center [106, 489] width 199 height 24
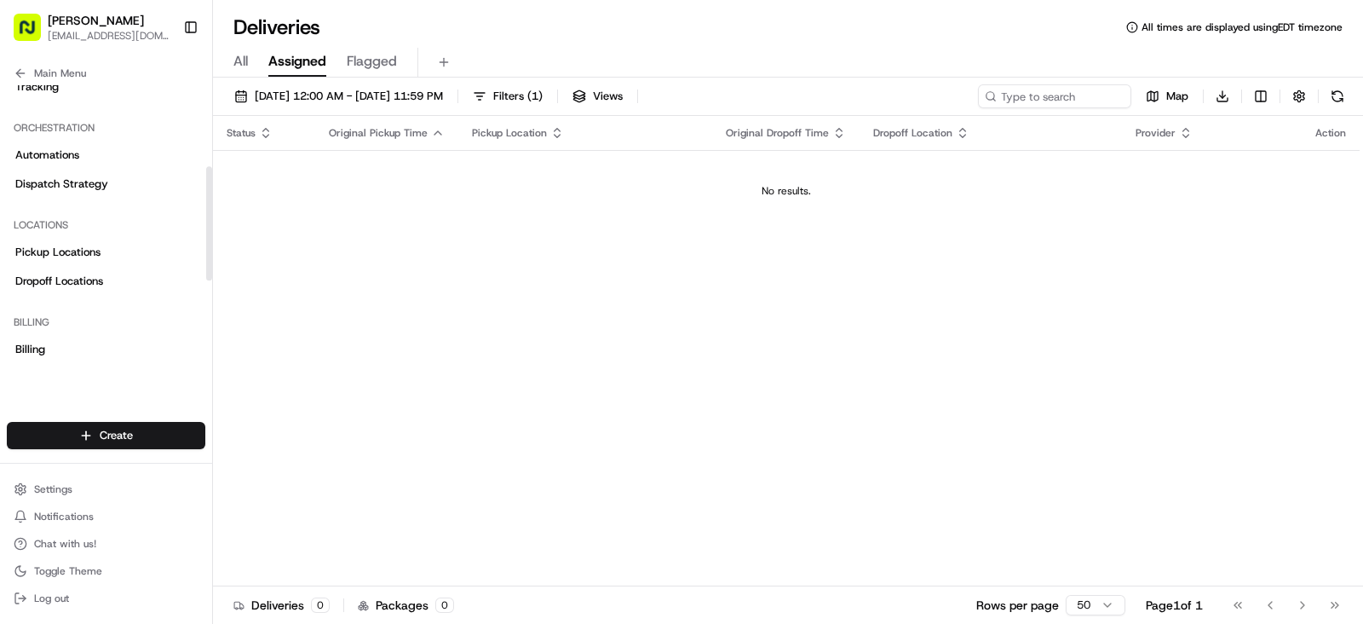
scroll to position [202, 0]
click at [89, 253] on span "Pickup Locations" at bounding box center [57, 251] width 85 height 15
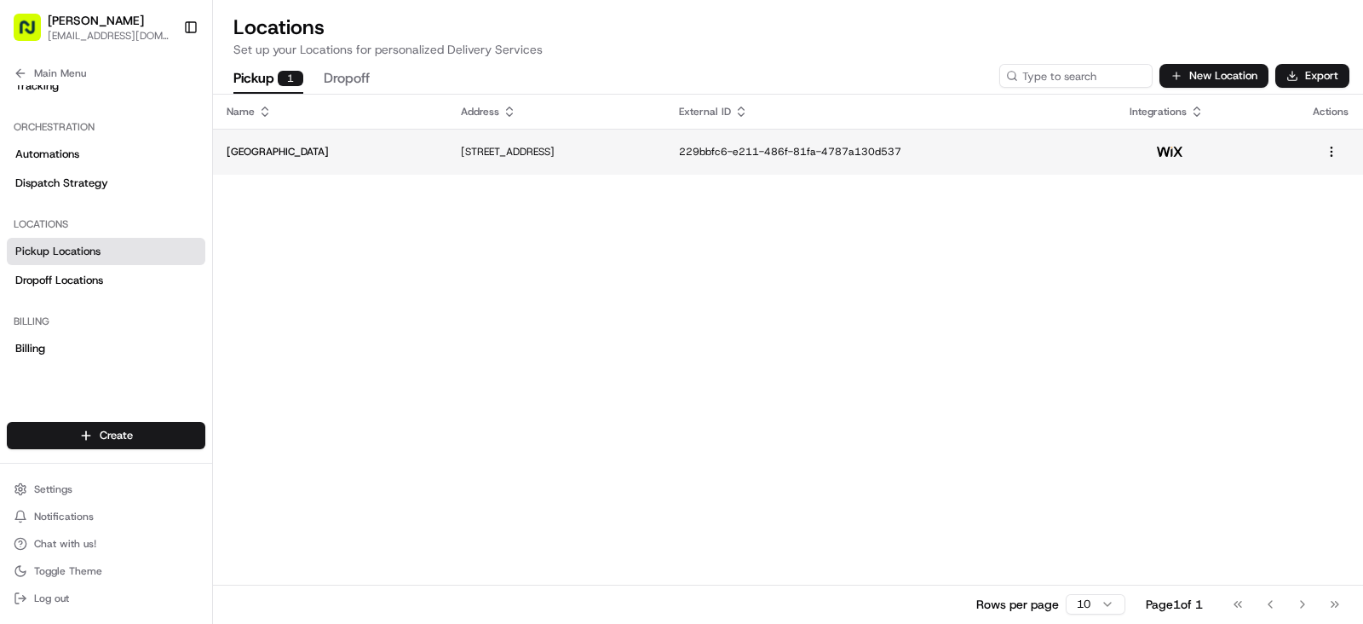
click at [628, 139] on td "2590 Yonge St, Toronto, ON M4P 2J3, Canada" at bounding box center [556, 152] width 218 height 46
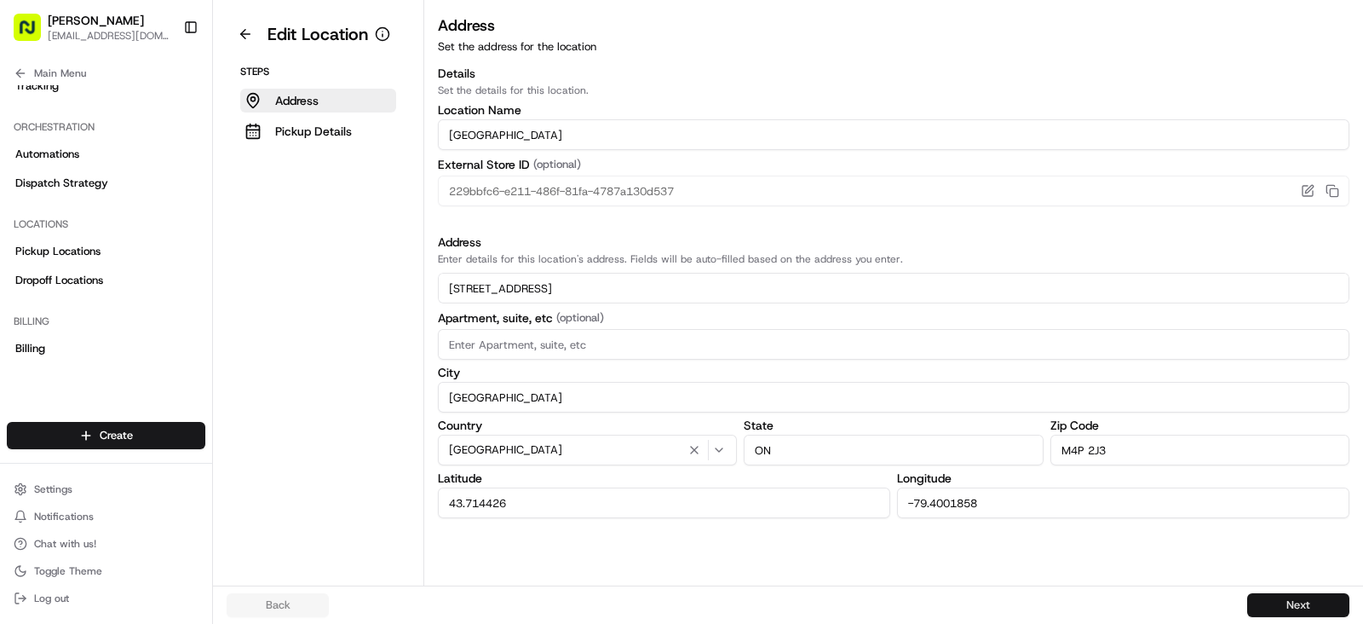
click at [1275, 600] on button "Next" at bounding box center [1298, 605] width 102 height 24
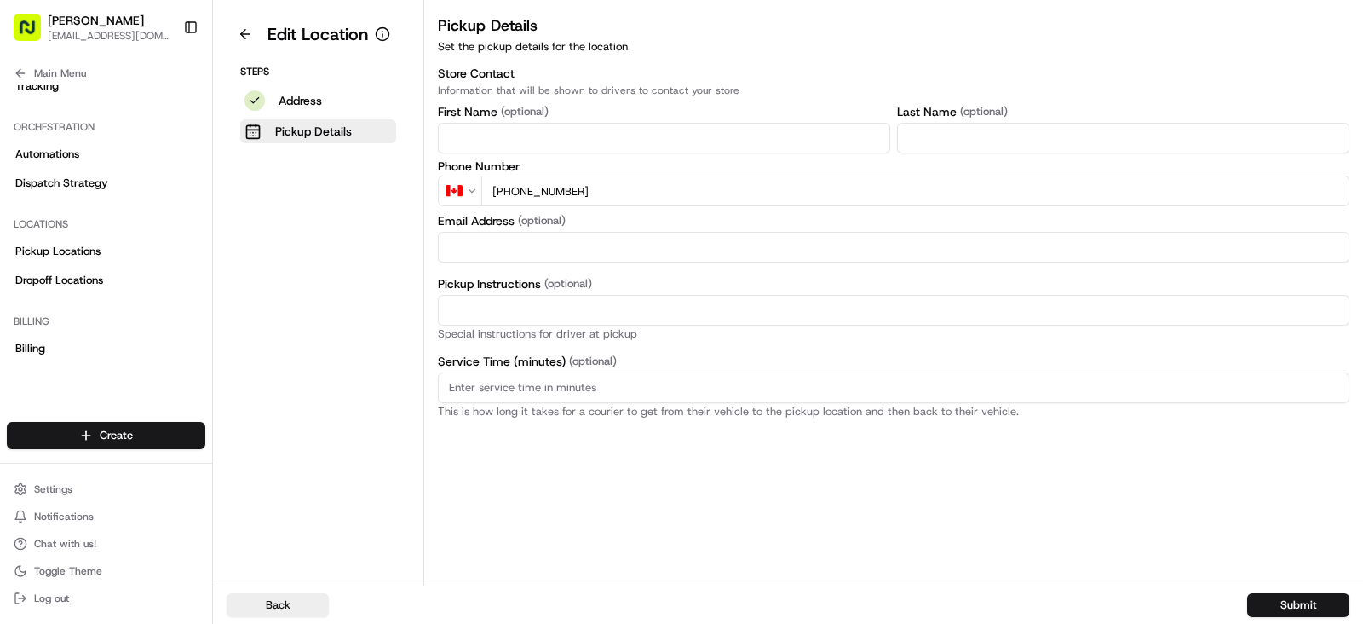
click at [596, 398] on input "Service Time (minutes) (optional)" at bounding box center [894, 387] width 912 height 31
type input "15"
click at [698, 458] on div "Pickup Details Set the pickup details for the location Store Contact Informatio…" at bounding box center [893, 300] width 939 height 572
click at [1319, 603] on button "Submit" at bounding box center [1298, 605] width 102 height 24
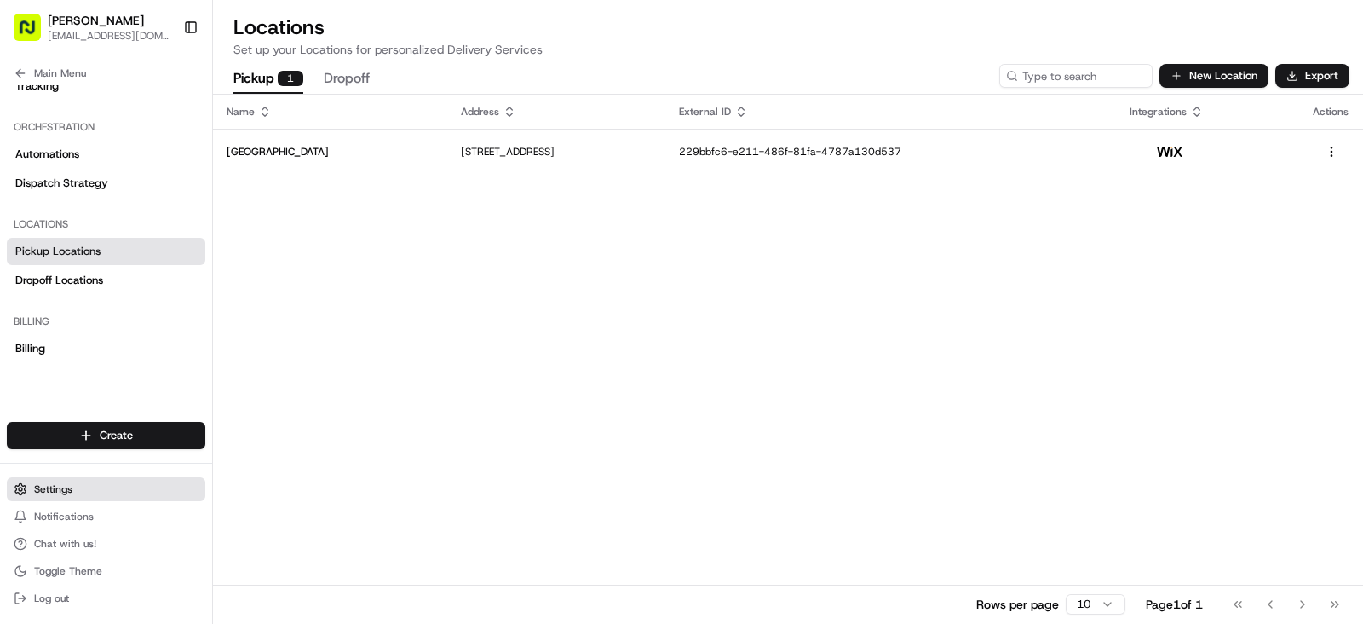
click at [66, 487] on span "Settings" at bounding box center [53, 489] width 38 height 14
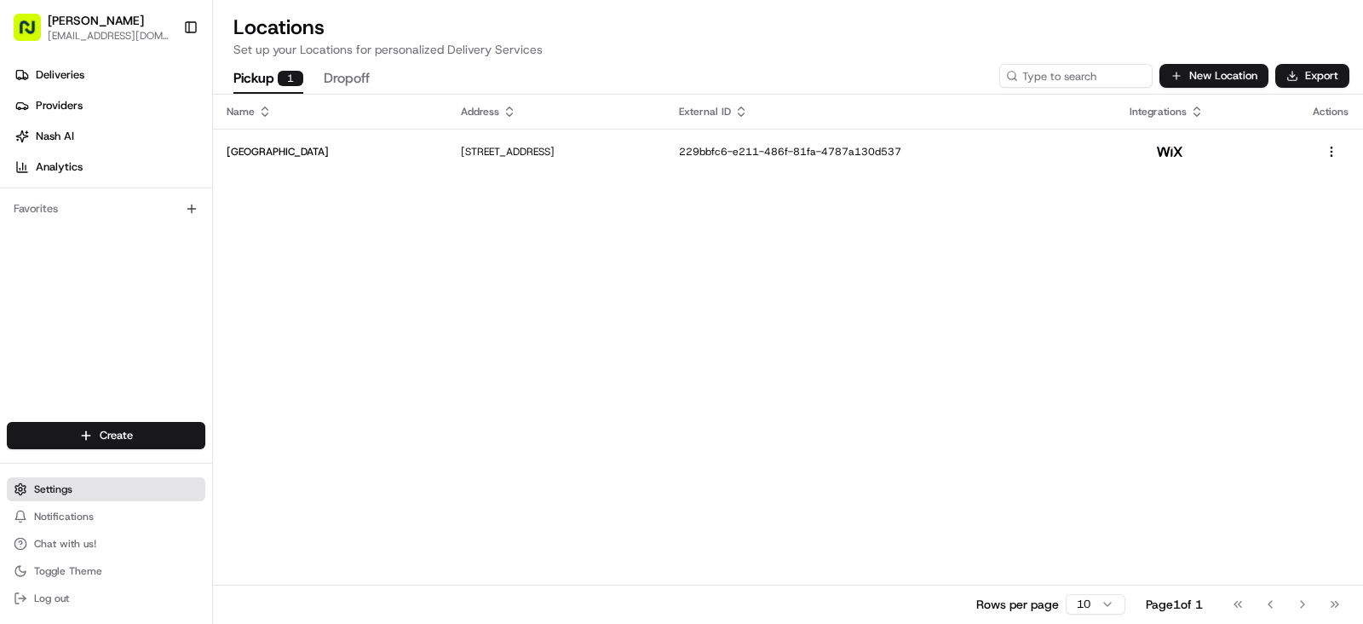
click at [66, 487] on span "Settings" at bounding box center [53, 489] width 38 height 14
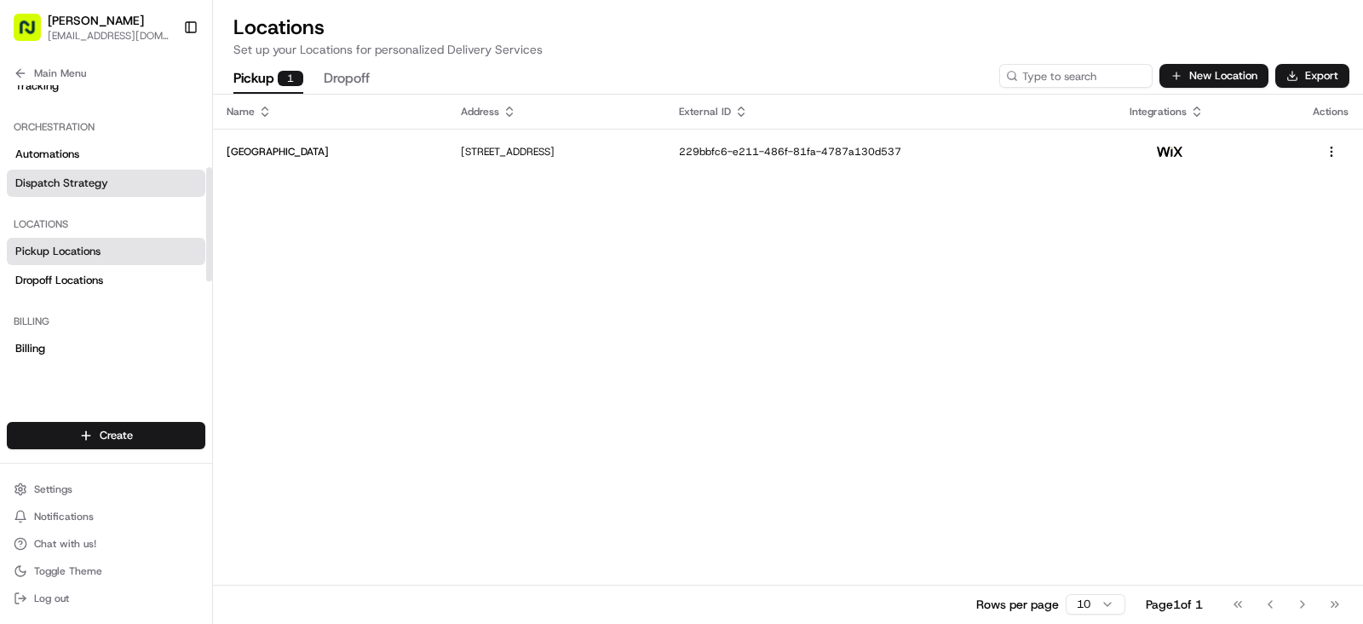
click at [60, 170] on link "Dispatch Strategy" at bounding box center [106, 183] width 199 height 27
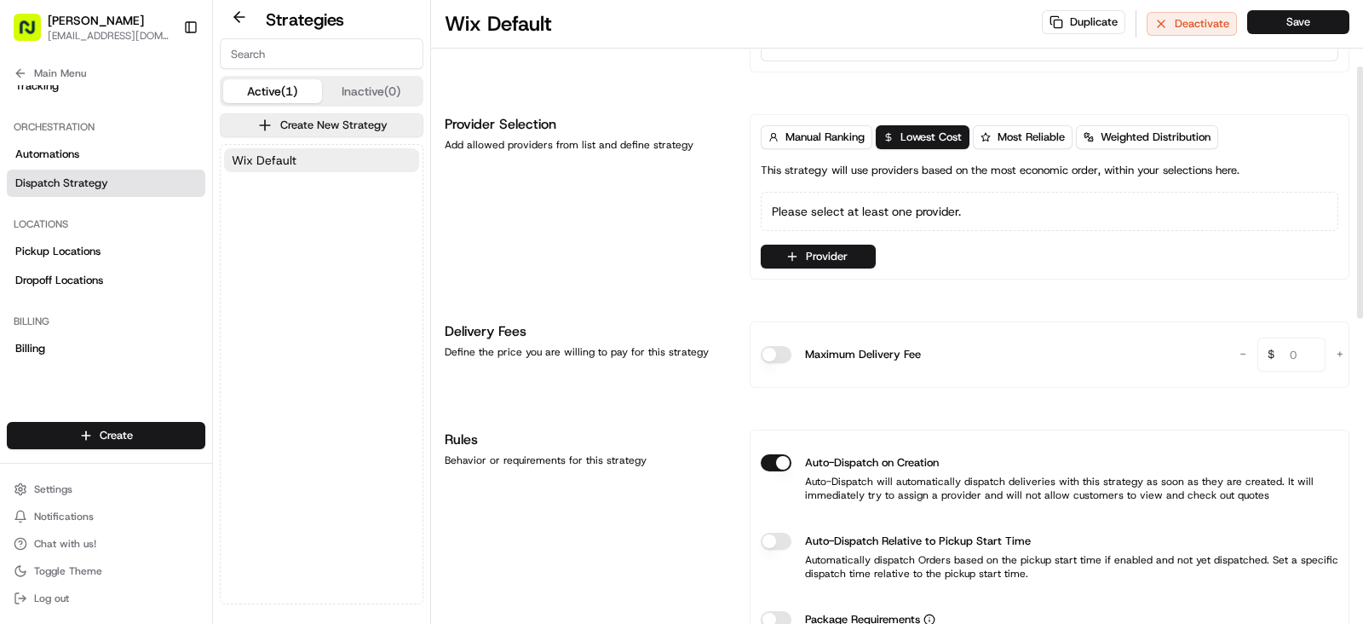
scroll to position [165, 0]
drag, startPoint x: 819, startPoint y: 256, endPoint x: 890, endPoint y: 388, distance: 150.2
click at [819, 256] on button "Provider" at bounding box center [818, 255] width 115 height 24
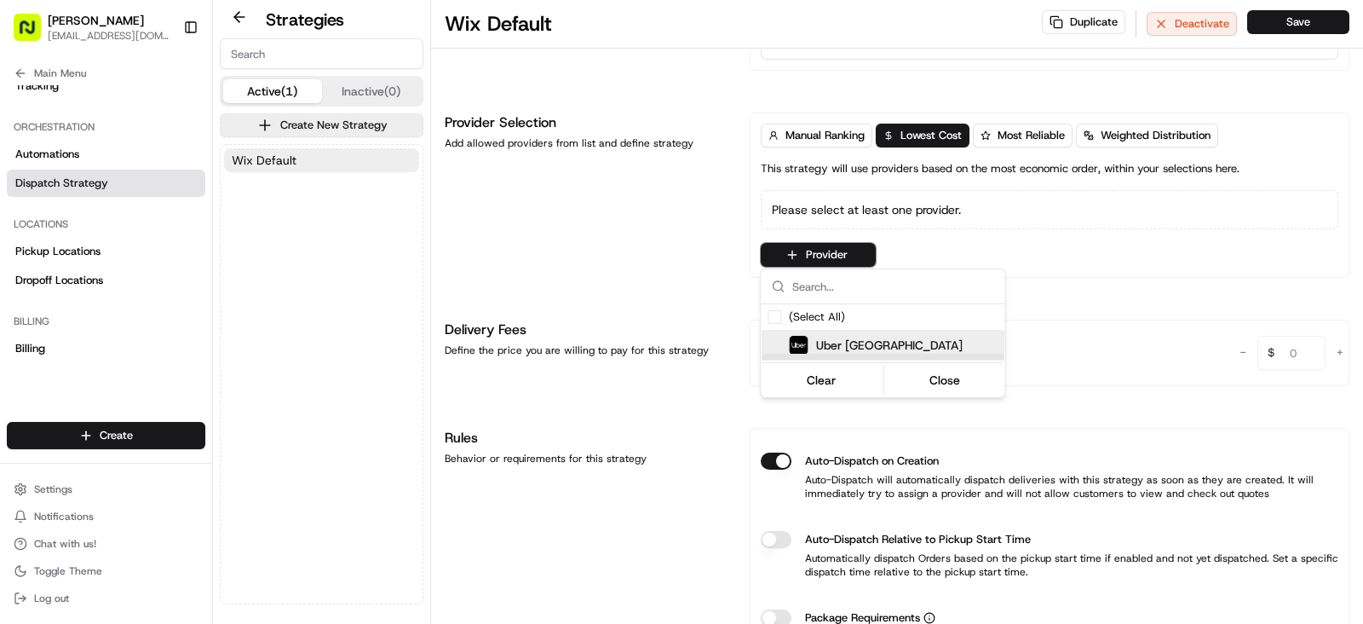
click at [852, 339] on span "Uber Canada" at bounding box center [889, 345] width 147 height 17
click at [945, 376] on button "Close" at bounding box center [945, 383] width 117 height 24
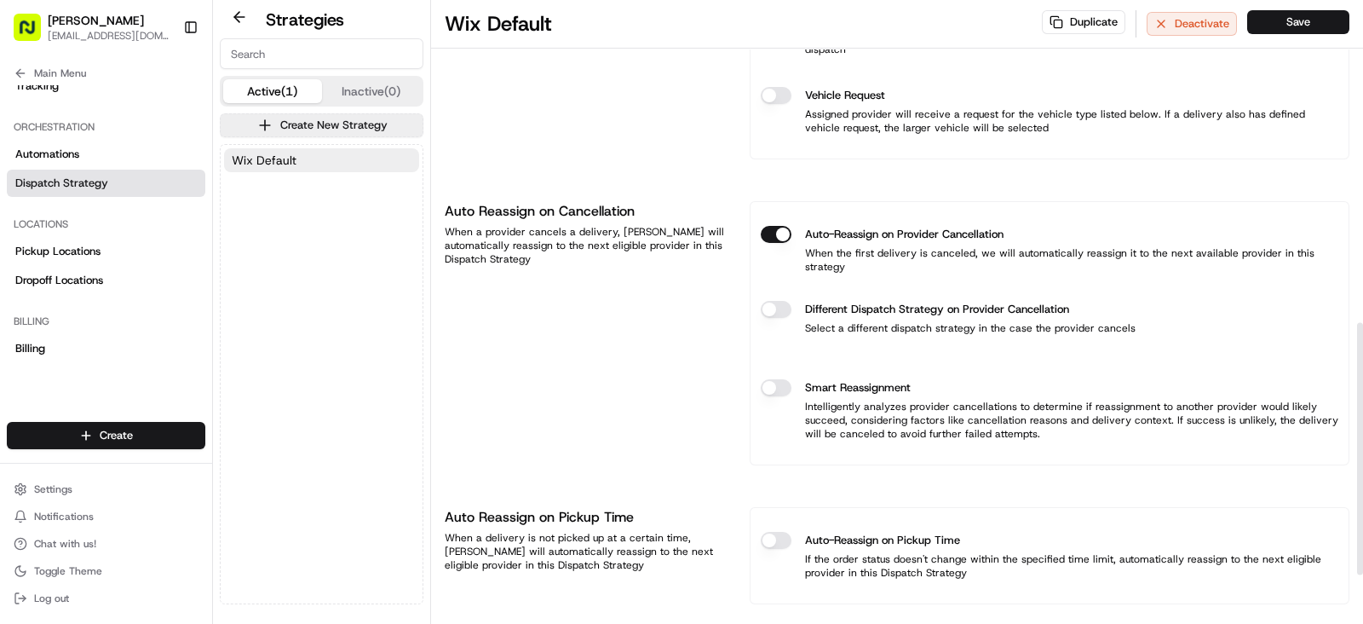
scroll to position [841, 0]
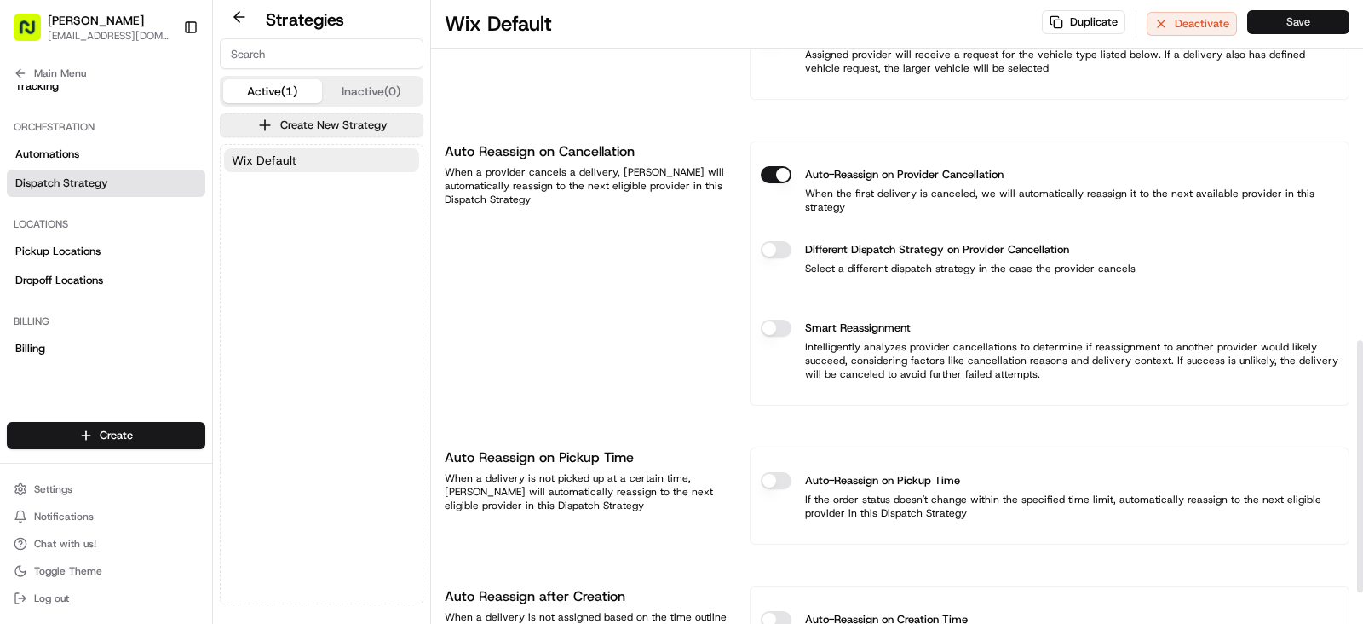
click at [1275, 20] on button "Save" at bounding box center [1298, 22] width 102 height 24
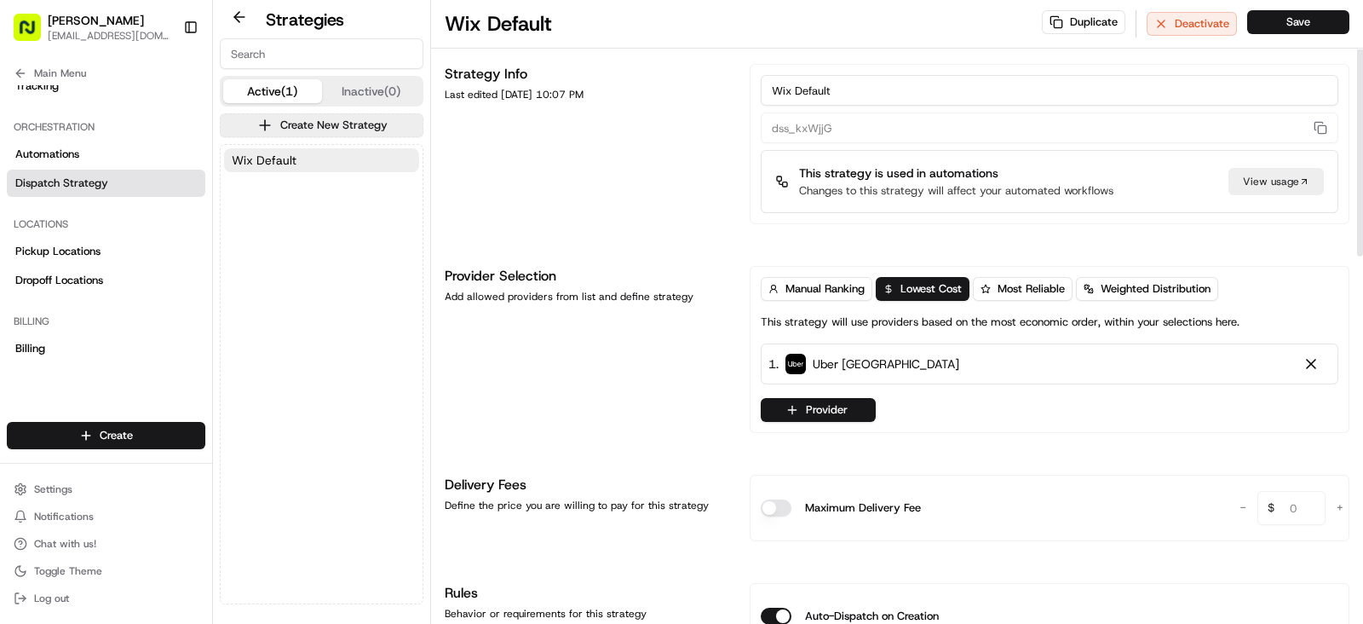
scroll to position [0, 0]
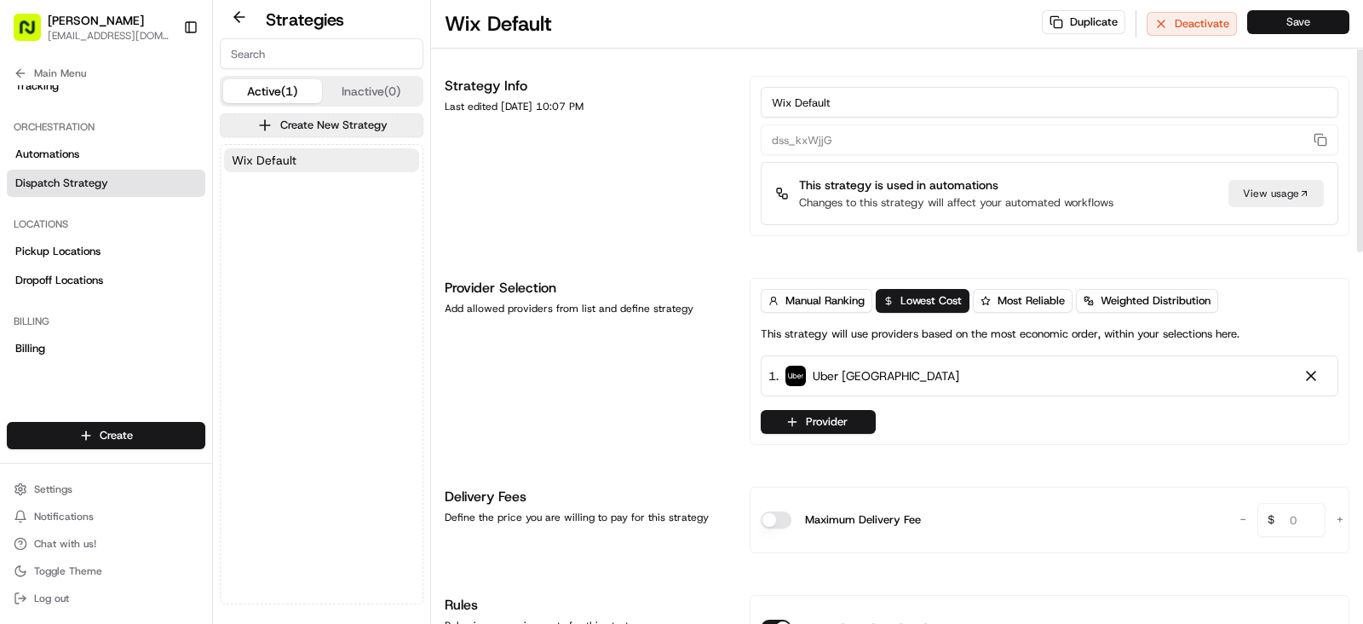
click at [1272, 26] on button "Save" at bounding box center [1298, 22] width 102 height 24
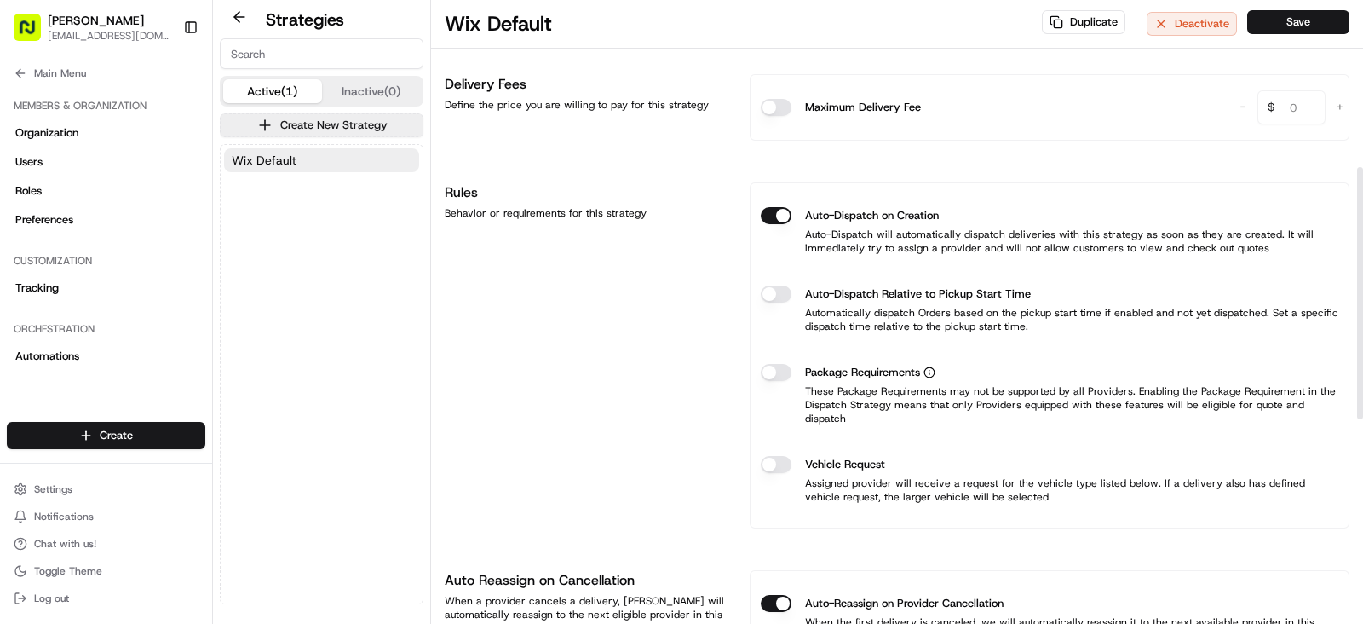
click at [861, 549] on div at bounding box center [897, 549] width 905 height 1
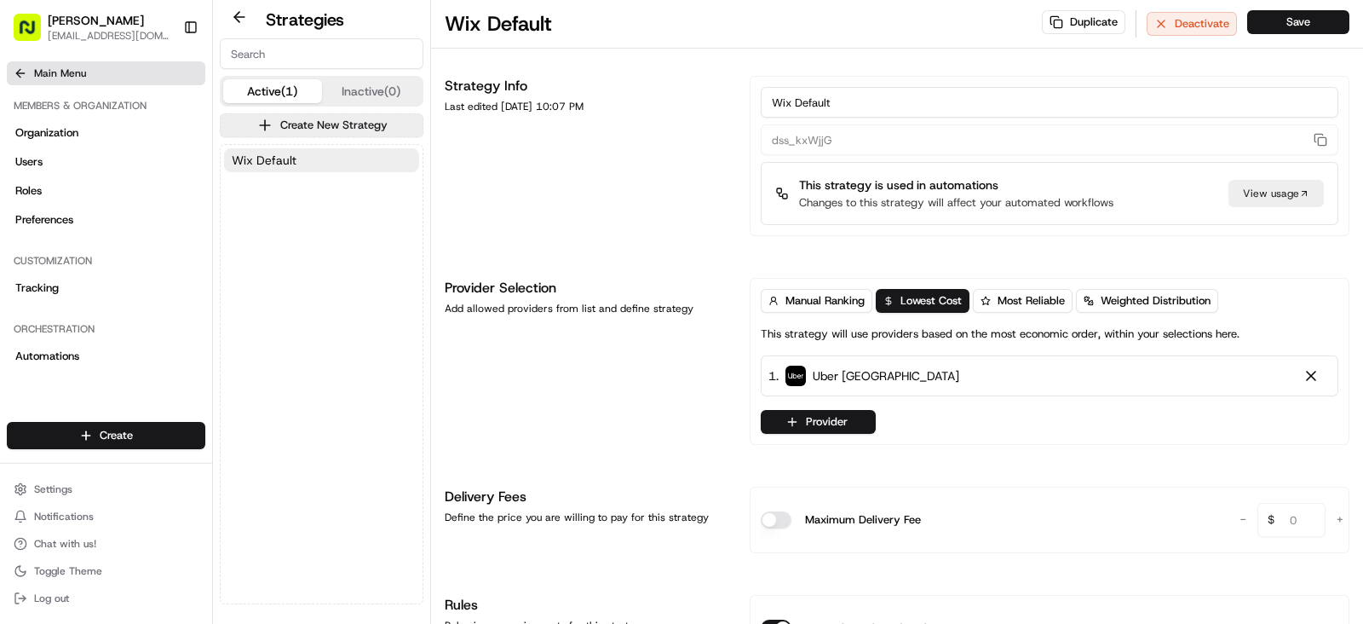
click at [7, 74] on button "Main Menu" at bounding box center [106, 73] width 199 height 24
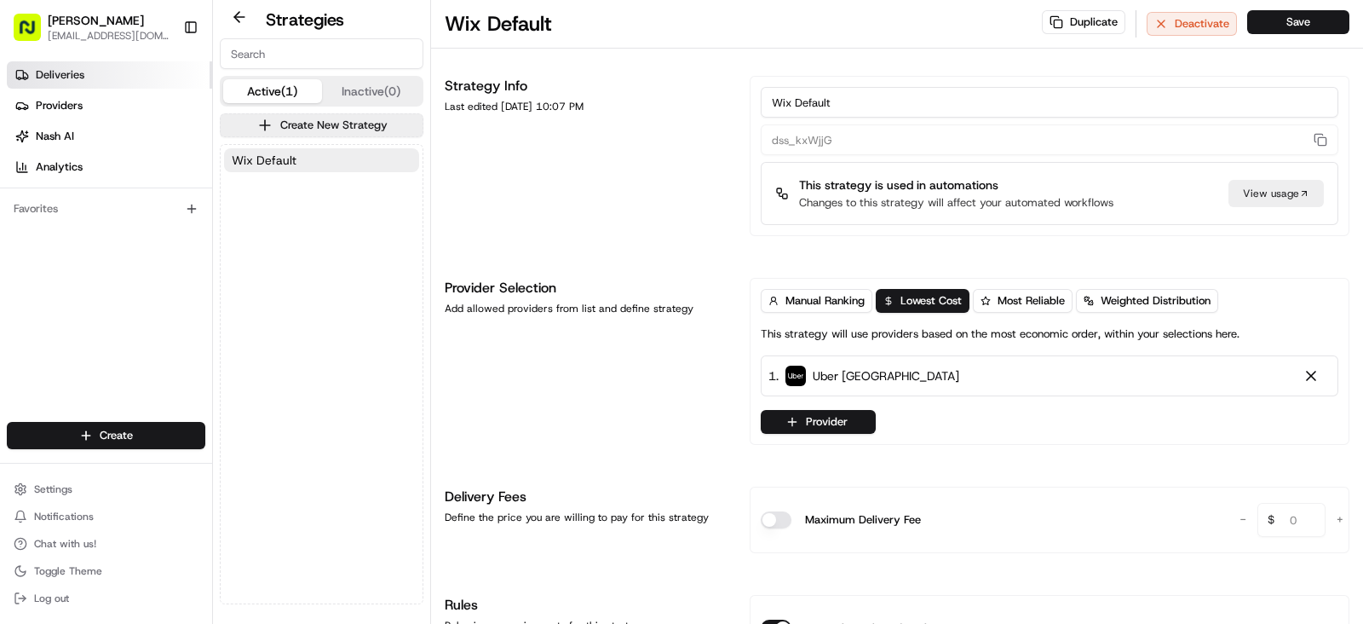
click at [95, 66] on link "Deliveries" at bounding box center [109, 74] width 205 height 27
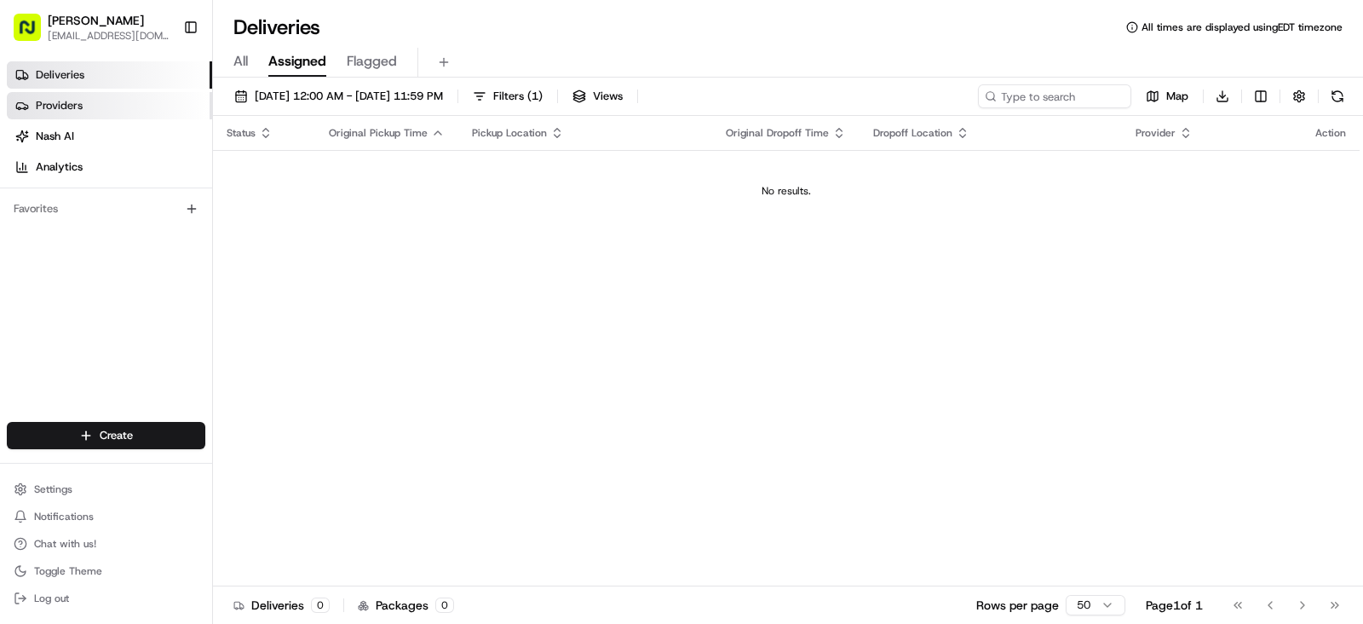
click at [94, 102] on link "Providers" at bounding box center [109, 105] width 205 height 27
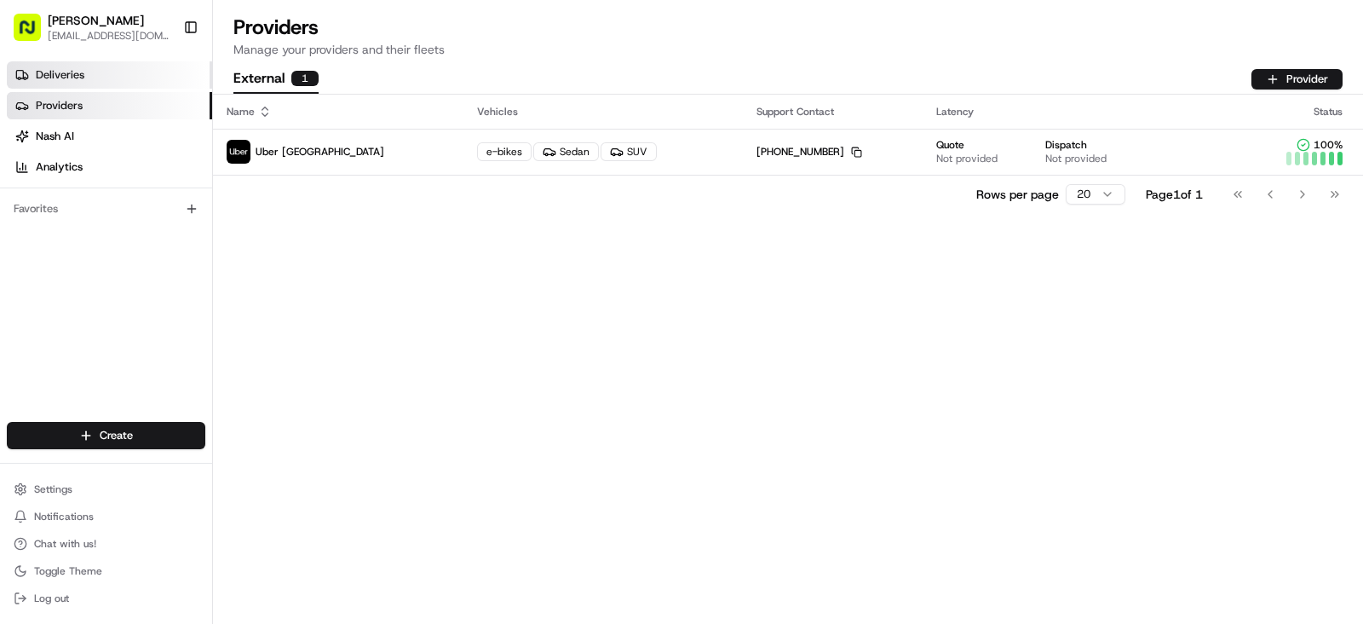
click at [59, 68] on span "Deliveries" at bounding box center [60, 74] width 49 height 15
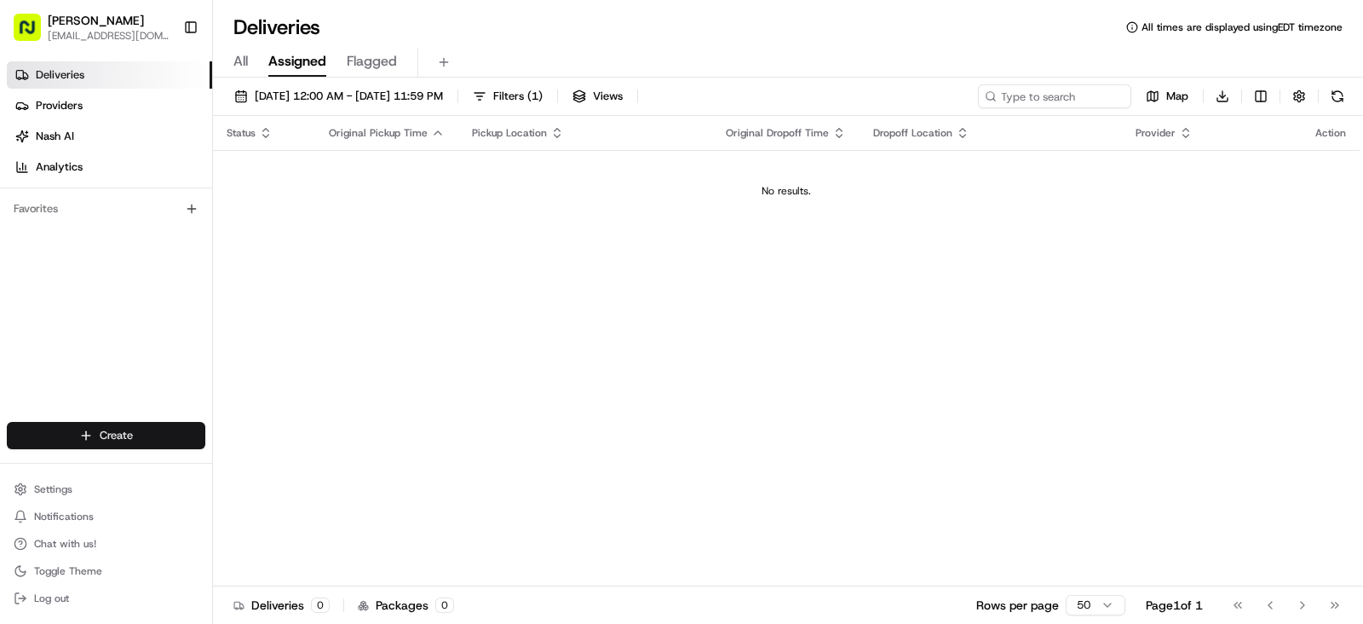
click at [182, 424] on html "Mehfill Yonge akshayanand.satuluri@gmail.com Toggle Sidebar Deliveries Provider…" at bounding box center [681, 312] width 1363 height 624
click at [212, 313] on html "Mehfill Yonge akshayanand.satuluri@gmail.com Toggle Sidebar Deliveries Provider…" at bounding box center [681, 312] width 1363 height 624
click at [362, 68] on span "Flagged" at bounding box center [372, 61] width 50 height 20
click at [249, 67] on div "All Assigned Flagged" at bounding box center [788, 63] width 1150 height 30
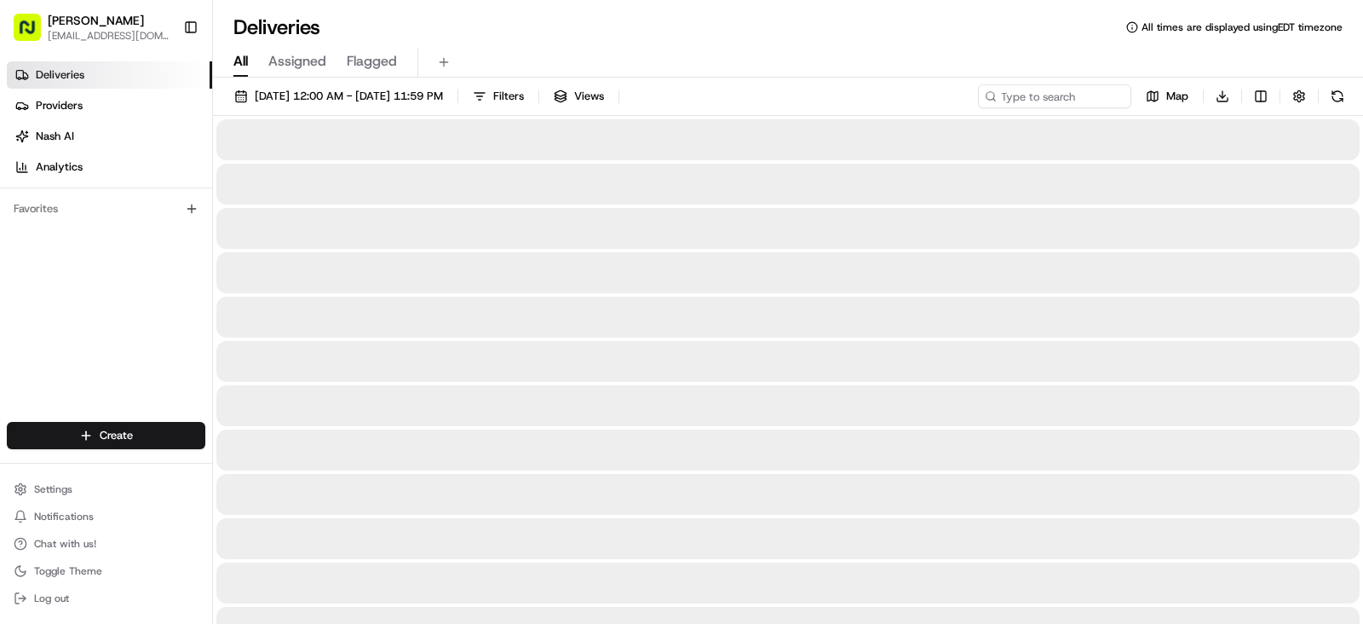
click at [243, 61] on span "All" at bounding box center [240, 61] width 14 height 20
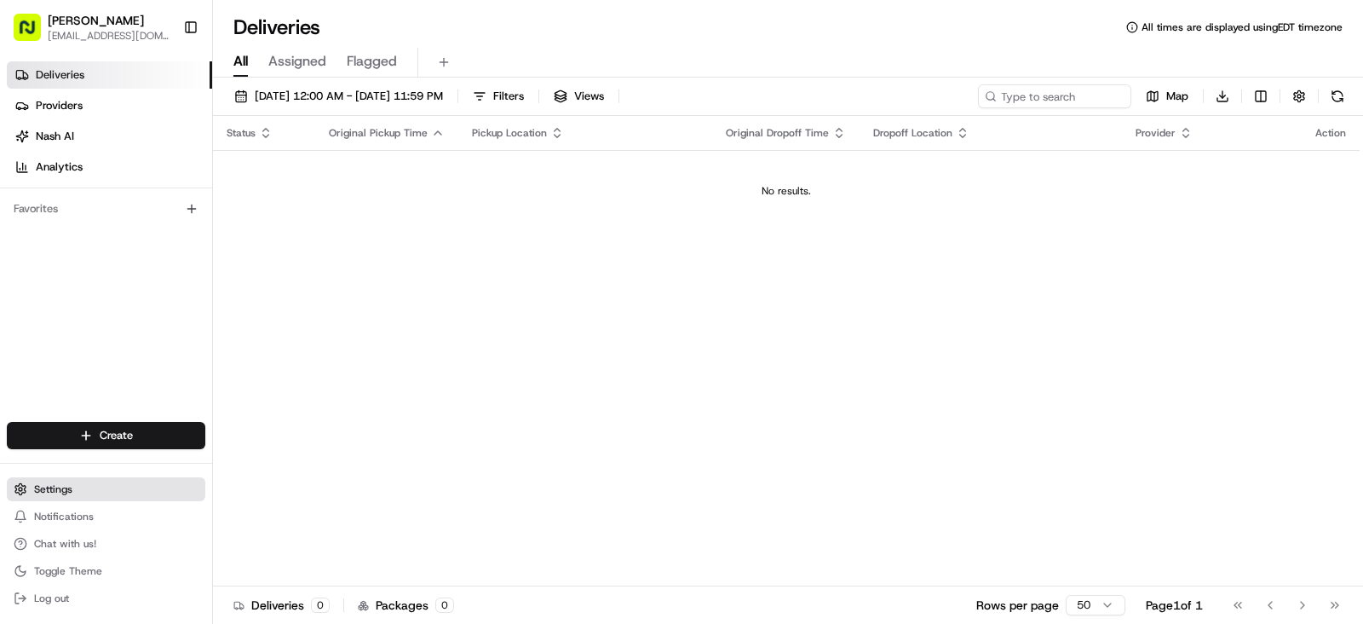
click at [85, 486] on button "Settings" at bounding box center [106, 489] width 199 height 24
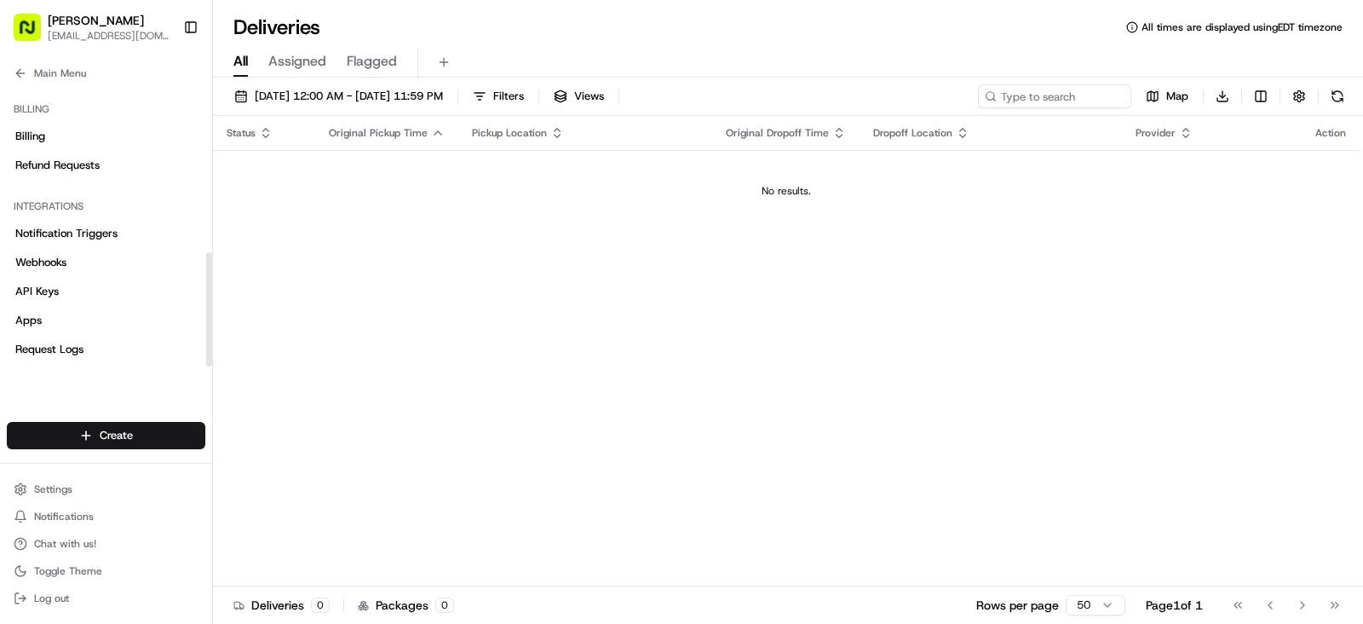
scroll to position [416, 0]
click at [76, 319] on link "Apps" at bounding box center [106, 318] width 199 height 27
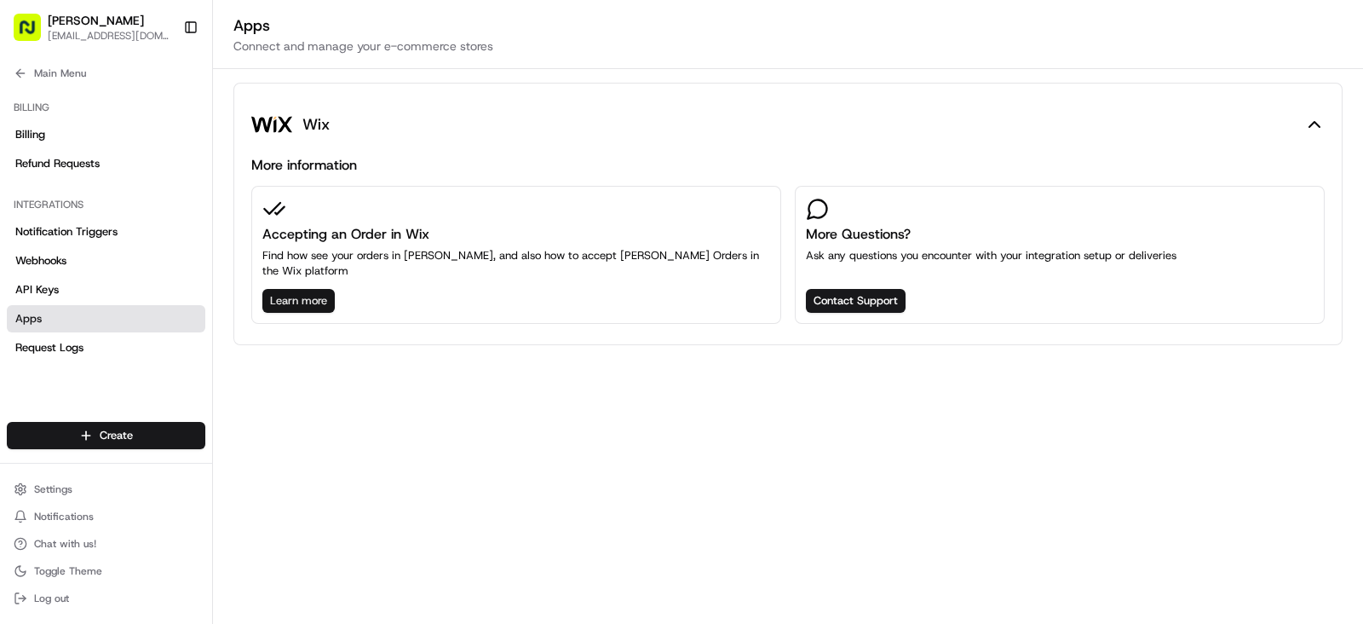
click at [308, 291] on button "Learn more" at bounding box center [298, 301] width 72 height 24
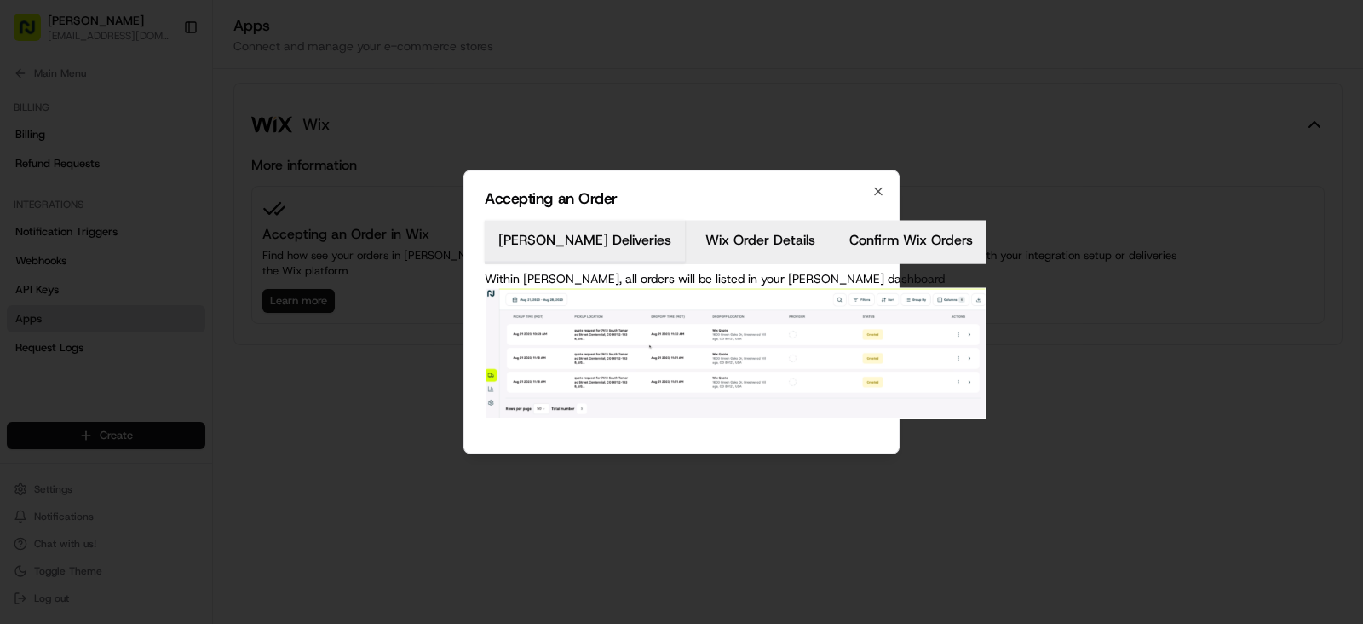
click at [832, 253] on div "Accepting an Order Nash Deliveries Wix Order Details Confirm Wix Orders Within …" at bounding box center [681, 312] width 436 height 284
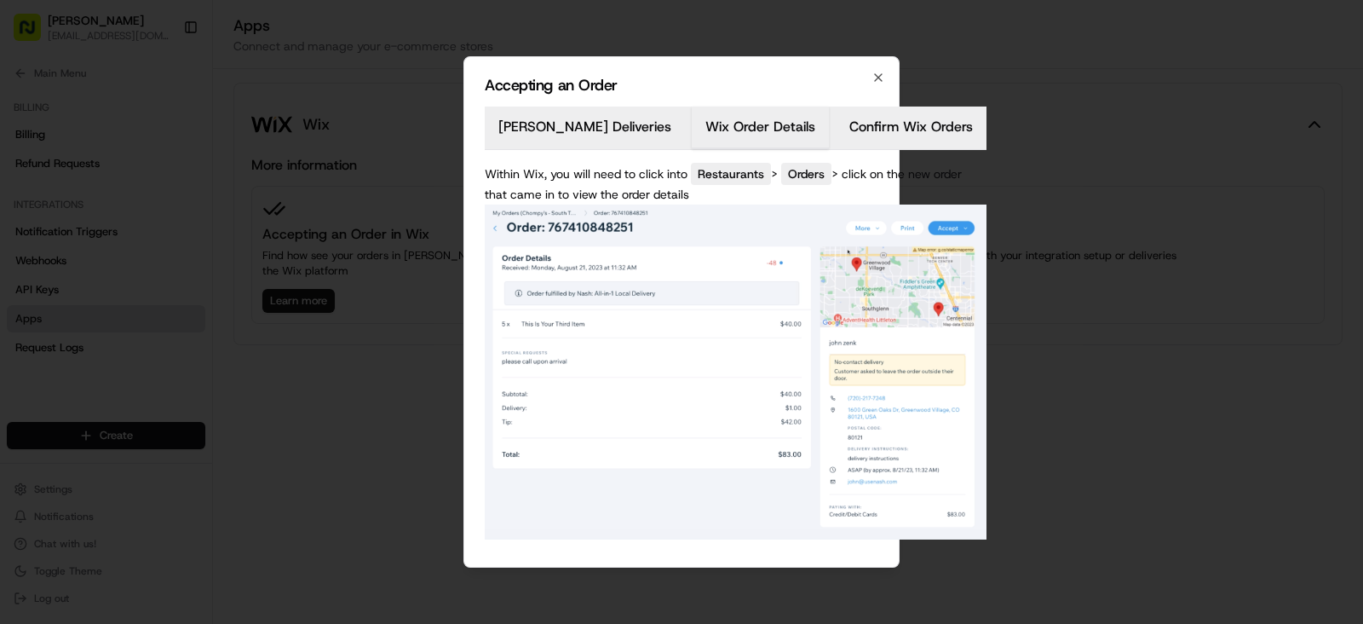
click at [650, 173] on body "Mehfill Yonge akshayanand.satuluri@gmail.com Toggle Sidebar Deliveries Provider…" at bounding box center [681, 312] width 1363 height 624
click at [562, 156] on body "Mehfill Yonge akshayanand.satuluri@gmail.com Toggle Sidebar Deliveries Provider…" at bounding box center [681, 312] width 1363 height 624
click at [682, 254] on div "[PERSON_NAME] Deliveries Wix Order Details Confirm Wix Orders Within Wix, you w…" at bounding box center [736, 327] width 502 height 440
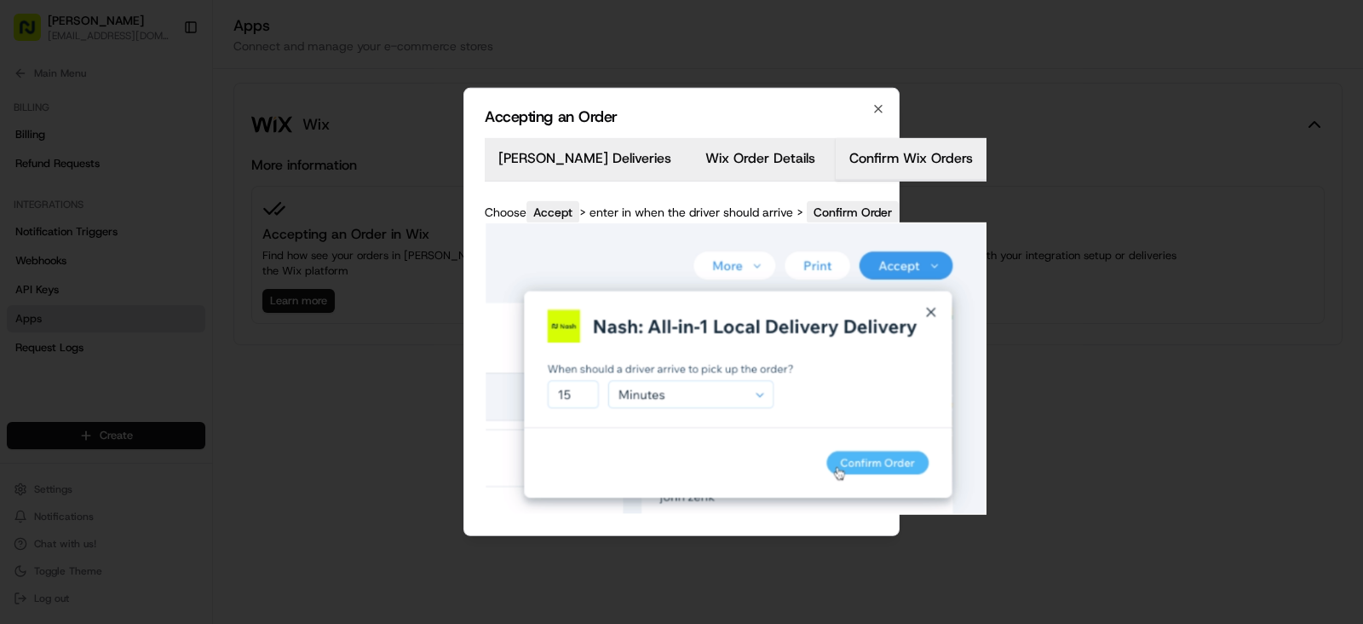
click at [822, 159] on div "Accepting an Order Nash Deliveries Wix Order Details Confirm Wix Orders Choose …" at bounding box center [681, 312] width 436 height 448
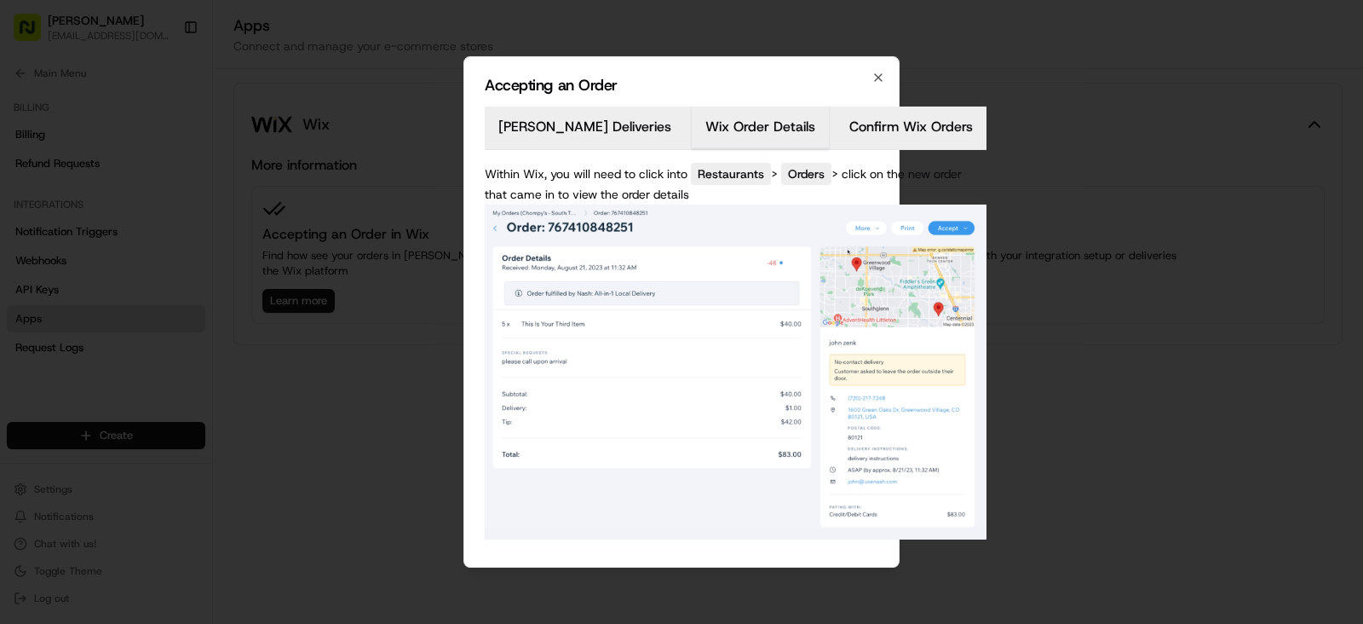
click at [675, 176] on div "[PERSON_NAME] Deliveries Wix Order Details Confirm Wix Orders Within Wix, you w…" at bounding box center [736, 327] width 502 height 440
click at [533, 167] on body "Mehfill Yonge akshayanand.satuluri@gmail.com Toggle Sidebar Deliveries Provider…" at bounding box center [681, 312] width 1363 height 624
click at [656, 247] on div "[PERSON_NAME] Deliveries Wix Order Details Confirm Wix Orders Within Wix, you w…" at bounding box center [736, 327] width 502 height 440
click at [430, 347] on div at bounding box center [681, 312] width 1363 height 624
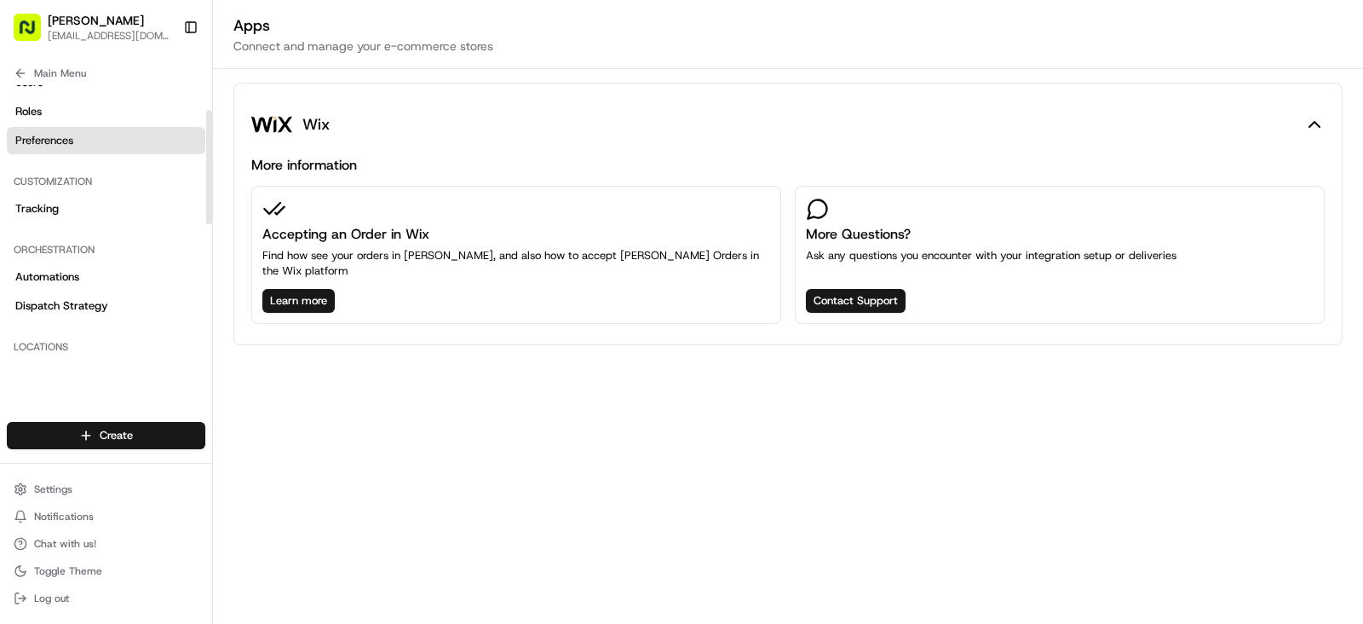
scroll to position [61, 0]
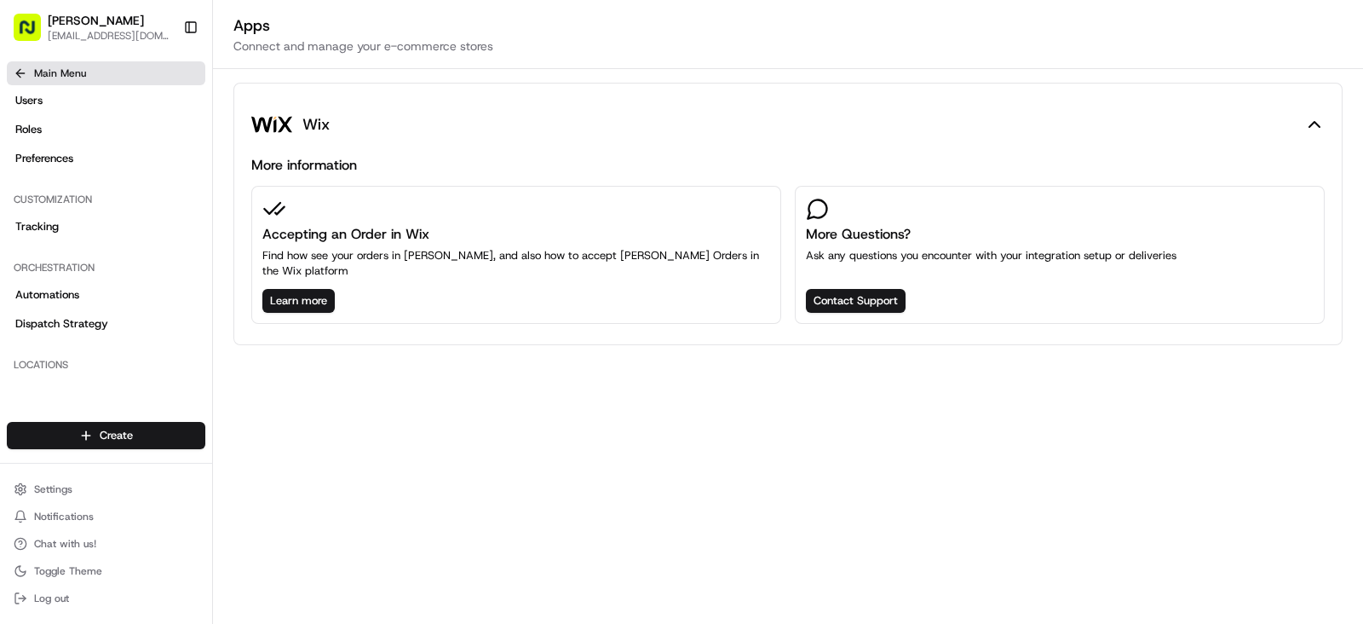
click at [51, 74] on span "Main Menu" at bounding box center [60, 73] width 52 height 14
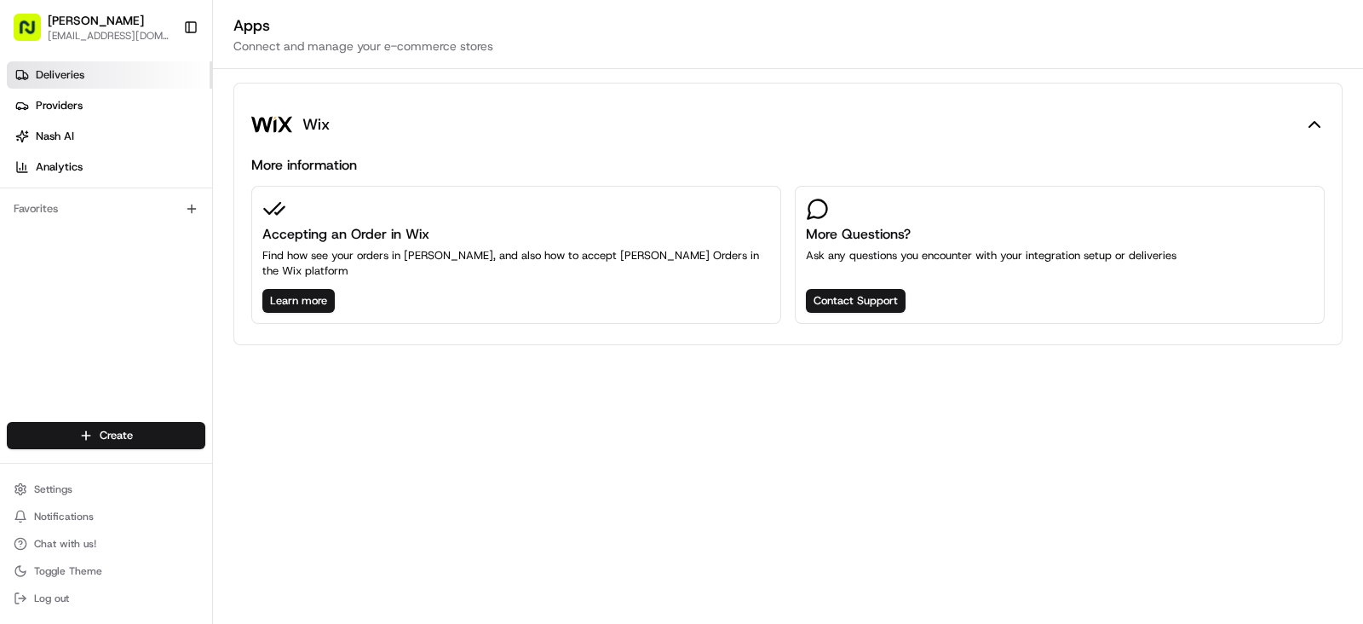
click at [74, 74] on span "Deliveries" at bounding box center [60, 74] width 49 height 15
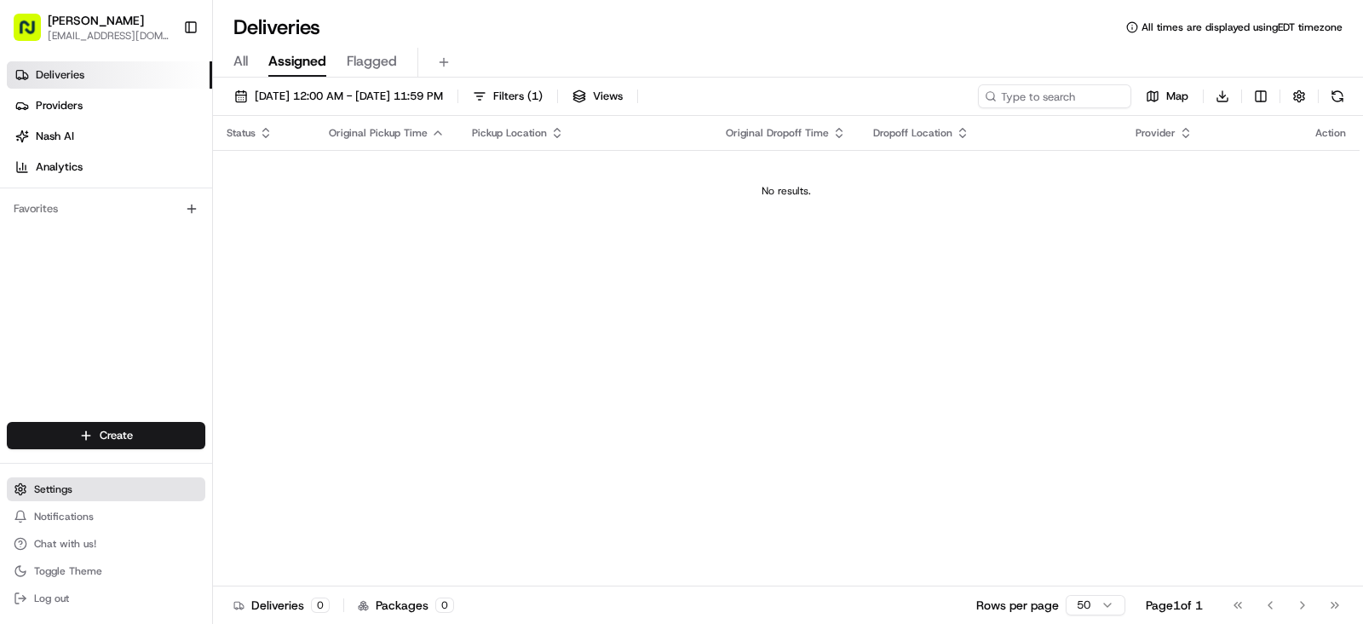
click at [107, 478] on button "Settings" at bounding box center [106, 489] width 199 height 24
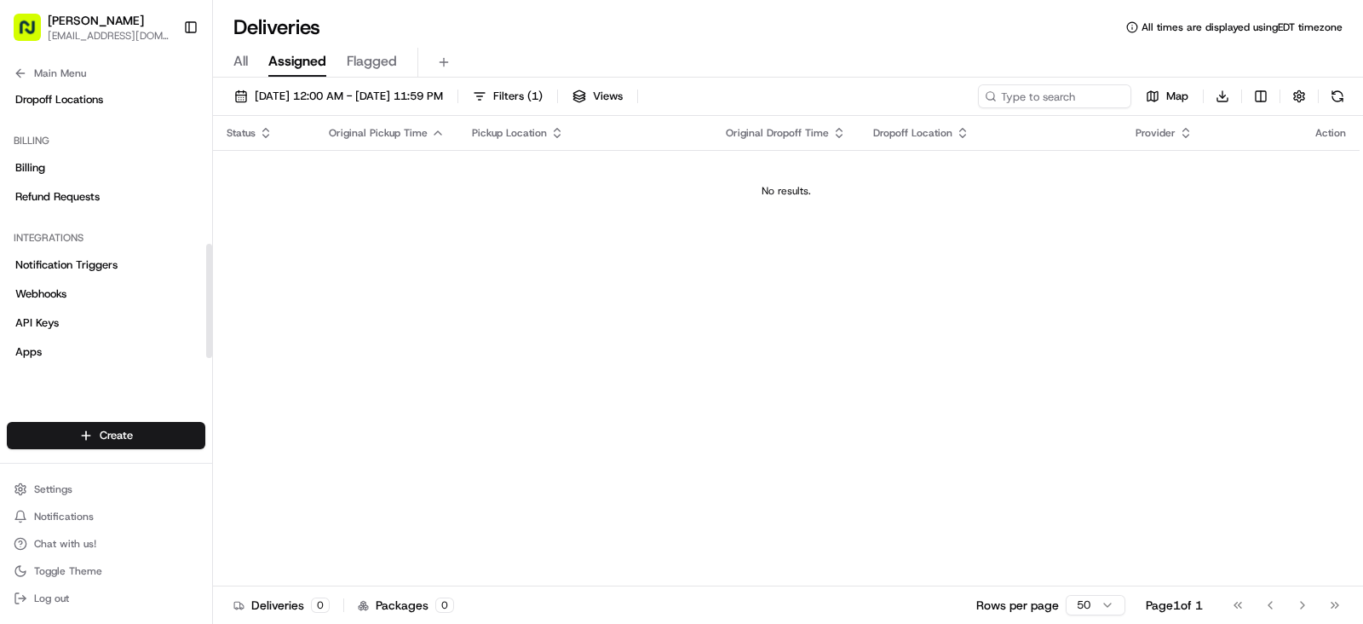
scroll to position [391, 0]
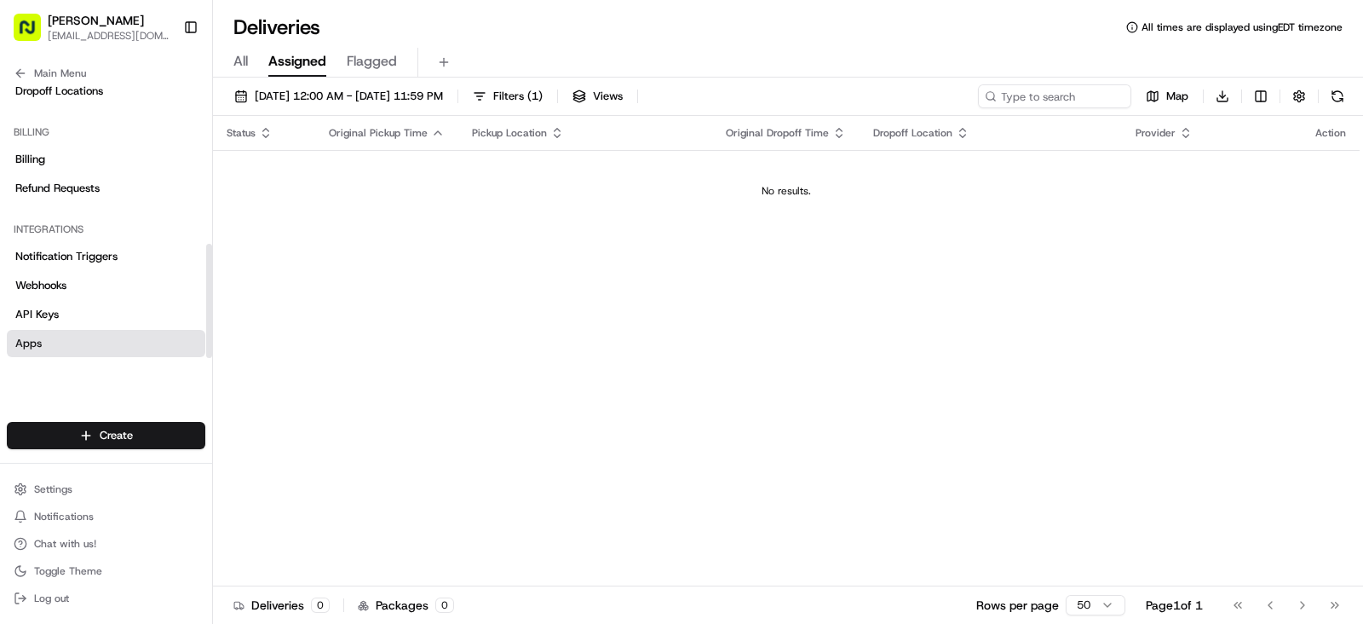
click at [124, 347] on link "Apps" at bounding box center [106, 343] width 199 height 27
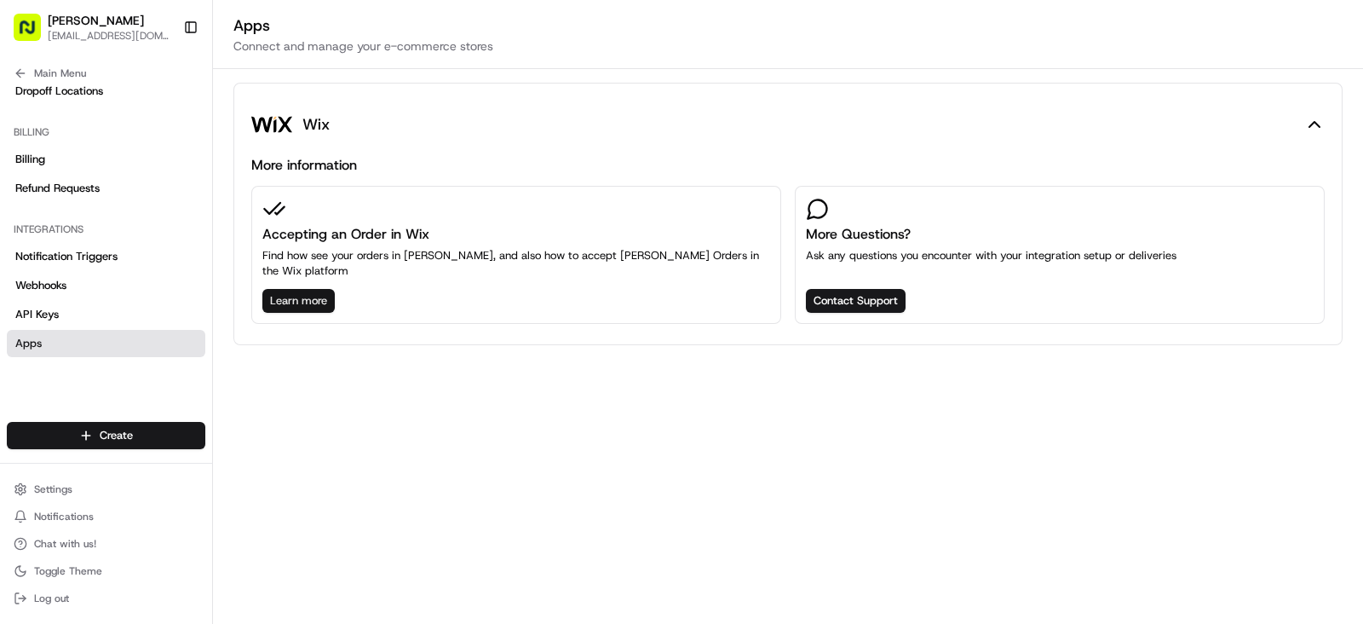
click at [310, 289] on button "Learn more" at bounding box center [298, 301] width 72 height 24
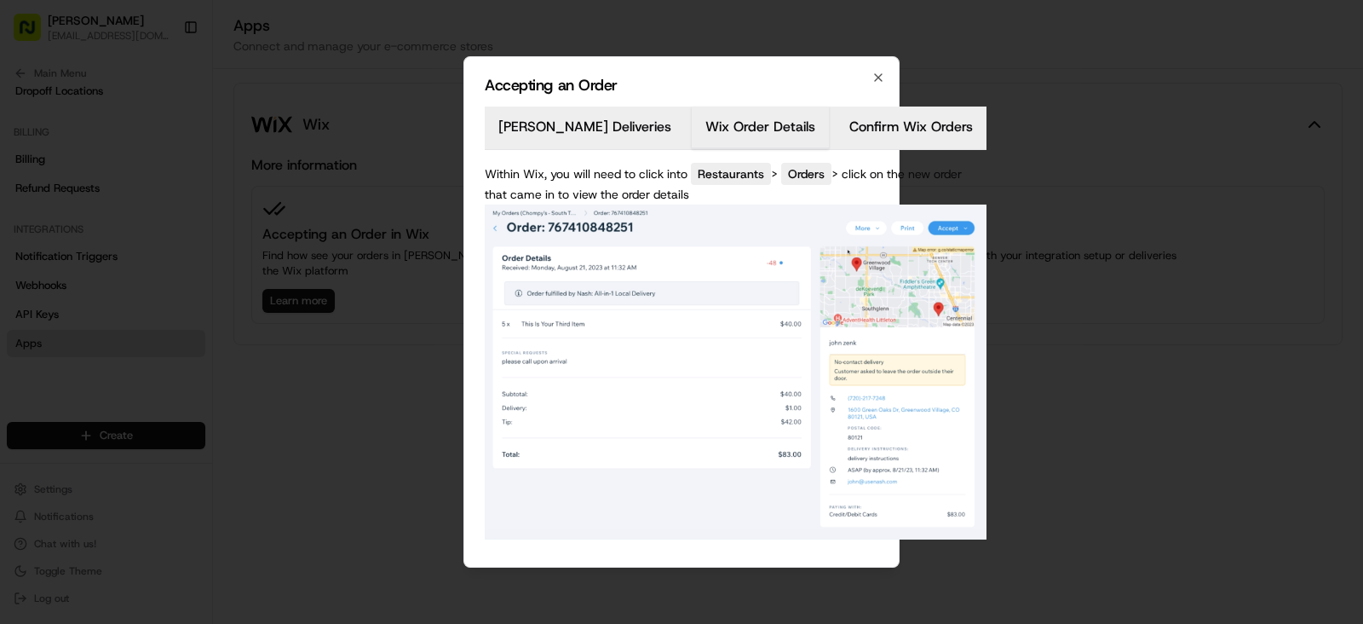
click at [683, 266] on div "[PERSON_NAME] Deliveries Wix Order Details Confirm Wix Orders Within Wix, you w…" at bounding box center [736, 327] width 502 height 440
